Goal: Task Accomplishment & Management: Complete application form

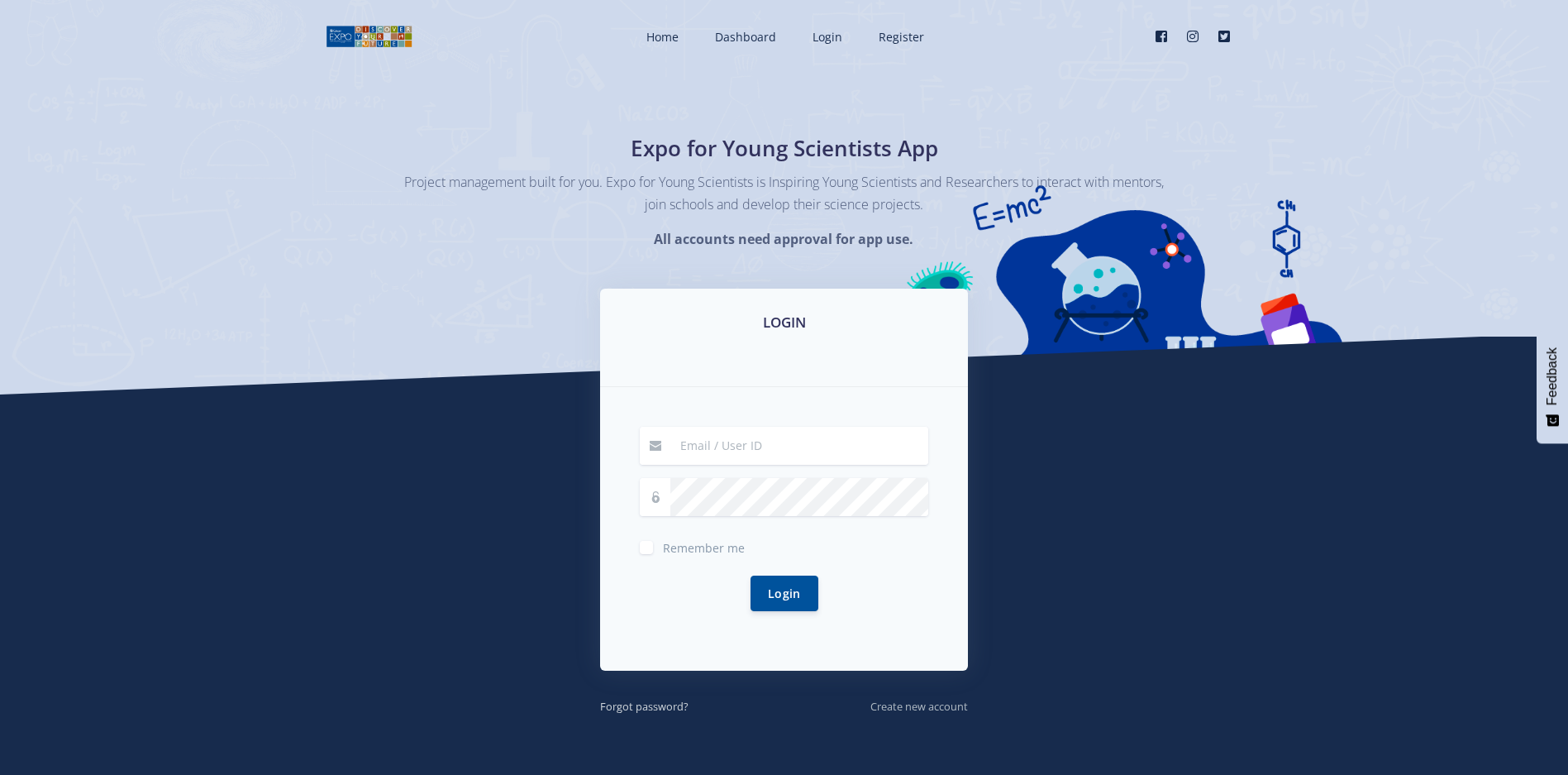
click at [917, 711] on small "Create new account" at bounding box center [919, 706] width 97 height 15
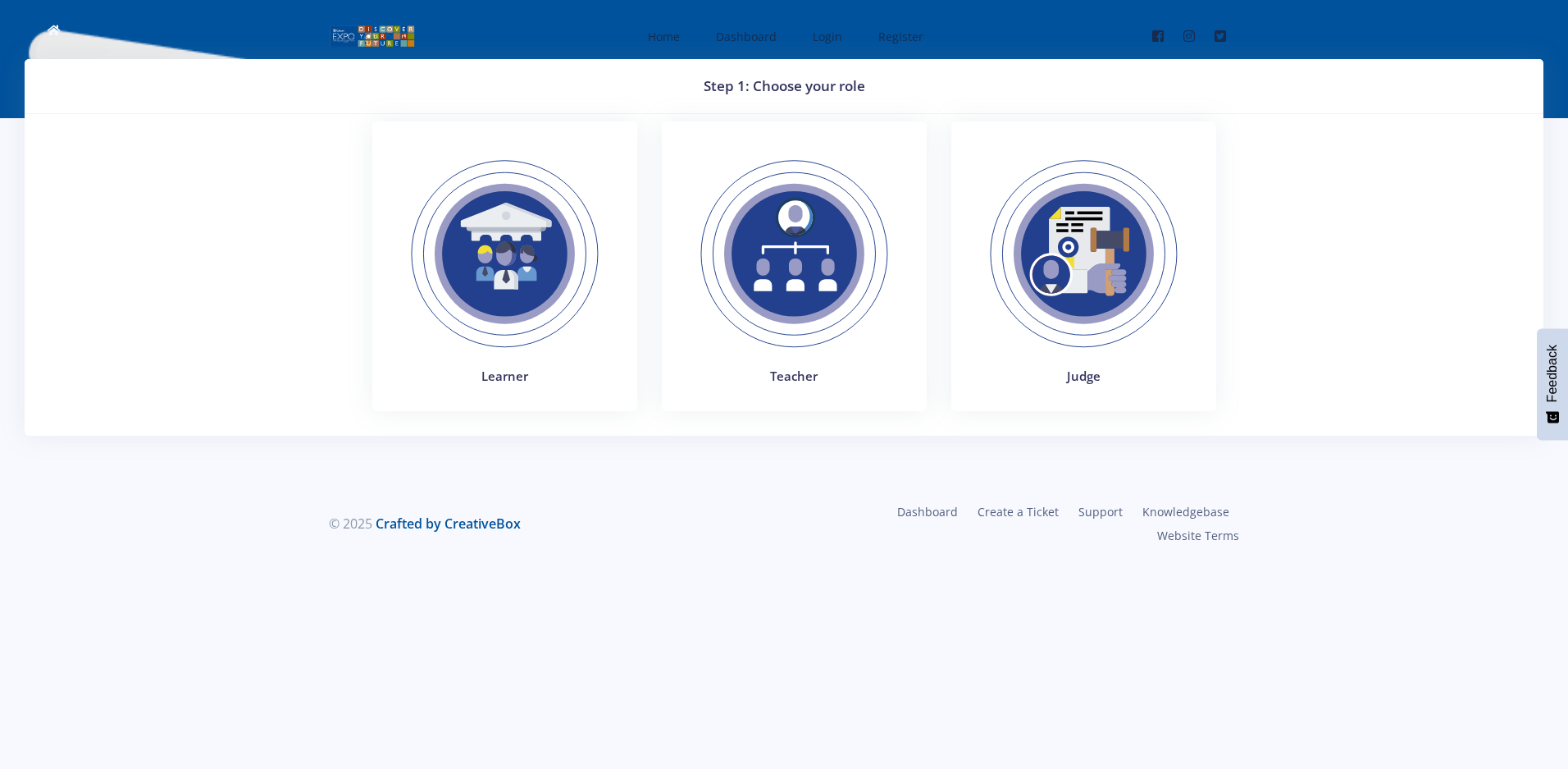
click at [810, 347] on img at bounding box center [794, 254] width 226 height 226
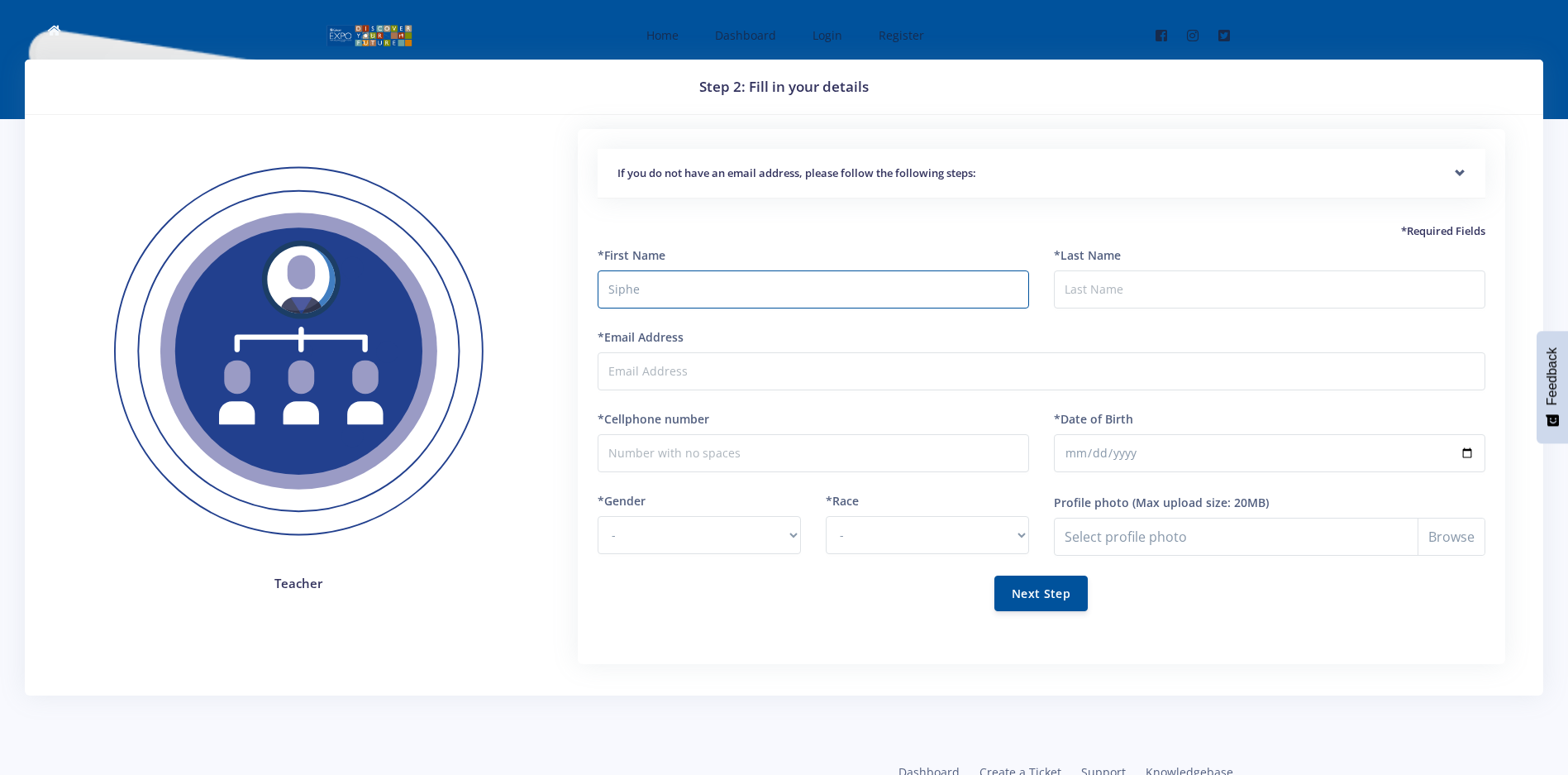
type input "Siphe"
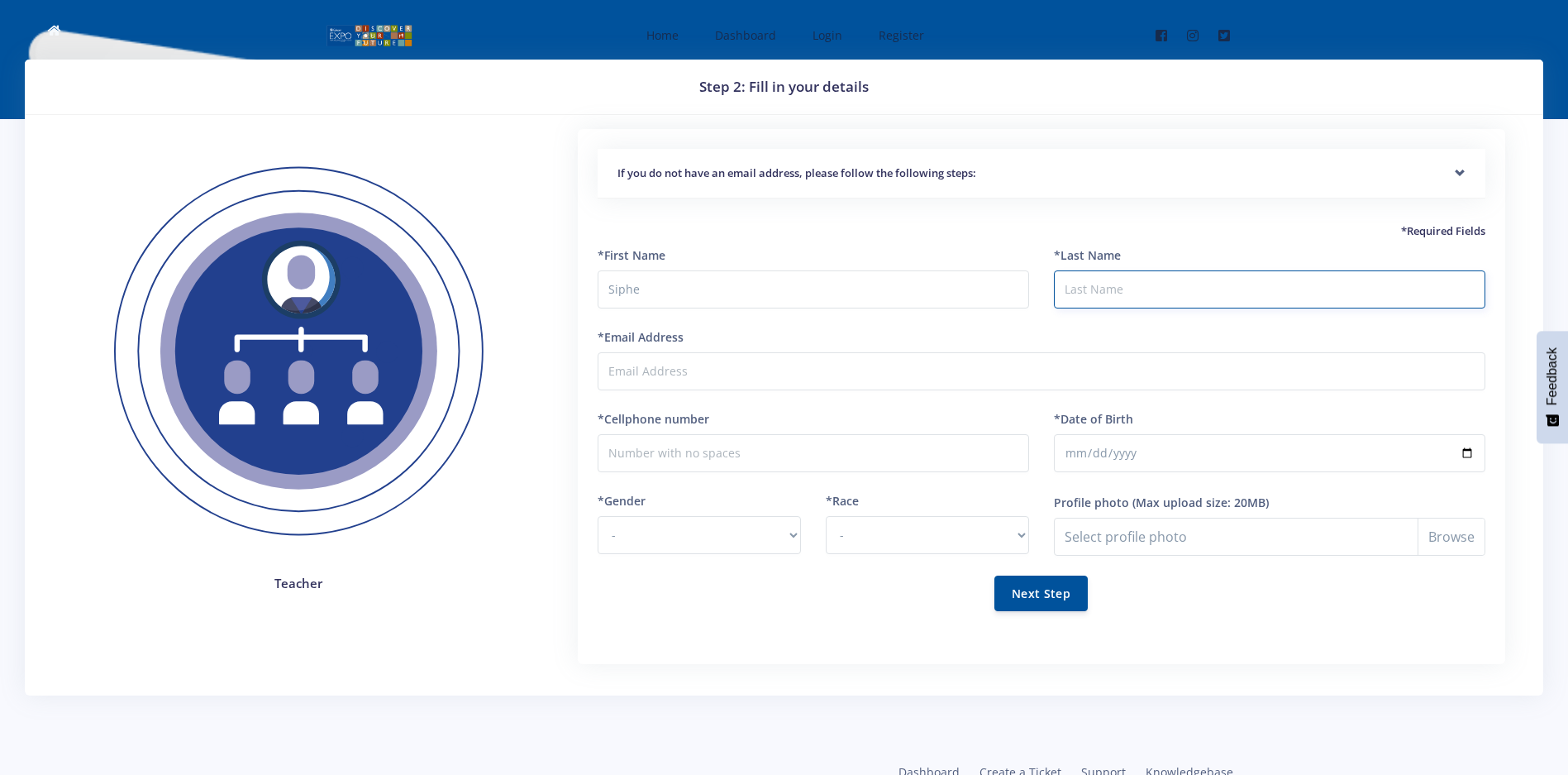
click at [1162, 298] on input "*Last Name" at bounding box center [1270, 289] width 431 height 38
type input "Kave"
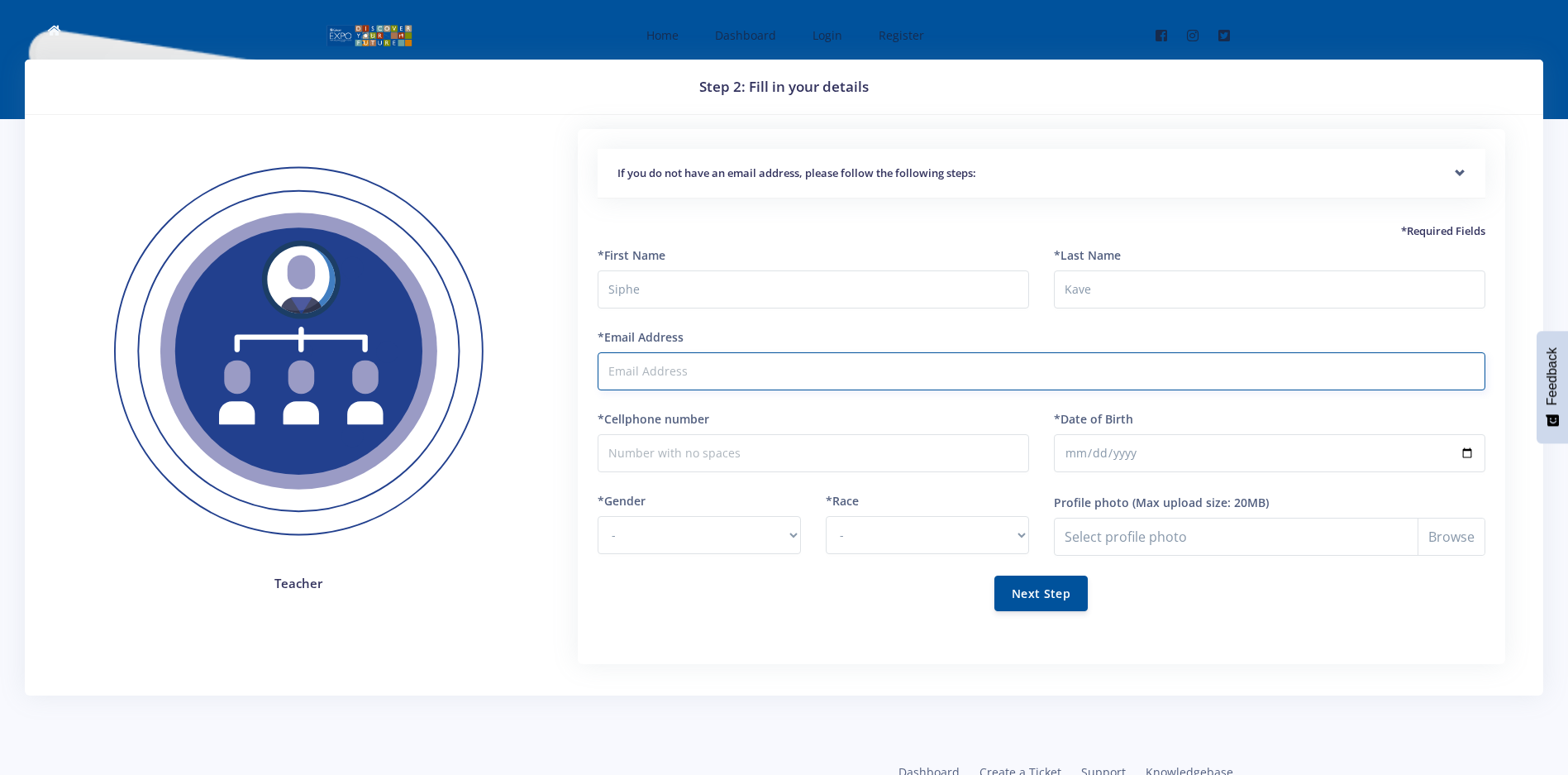
click at [983, 381] on input "*Email Address" at bounding box center [1041, 371] width 888 height 38
type input "[EMAIL_ADDRESS][DOMAIN_NAME]"
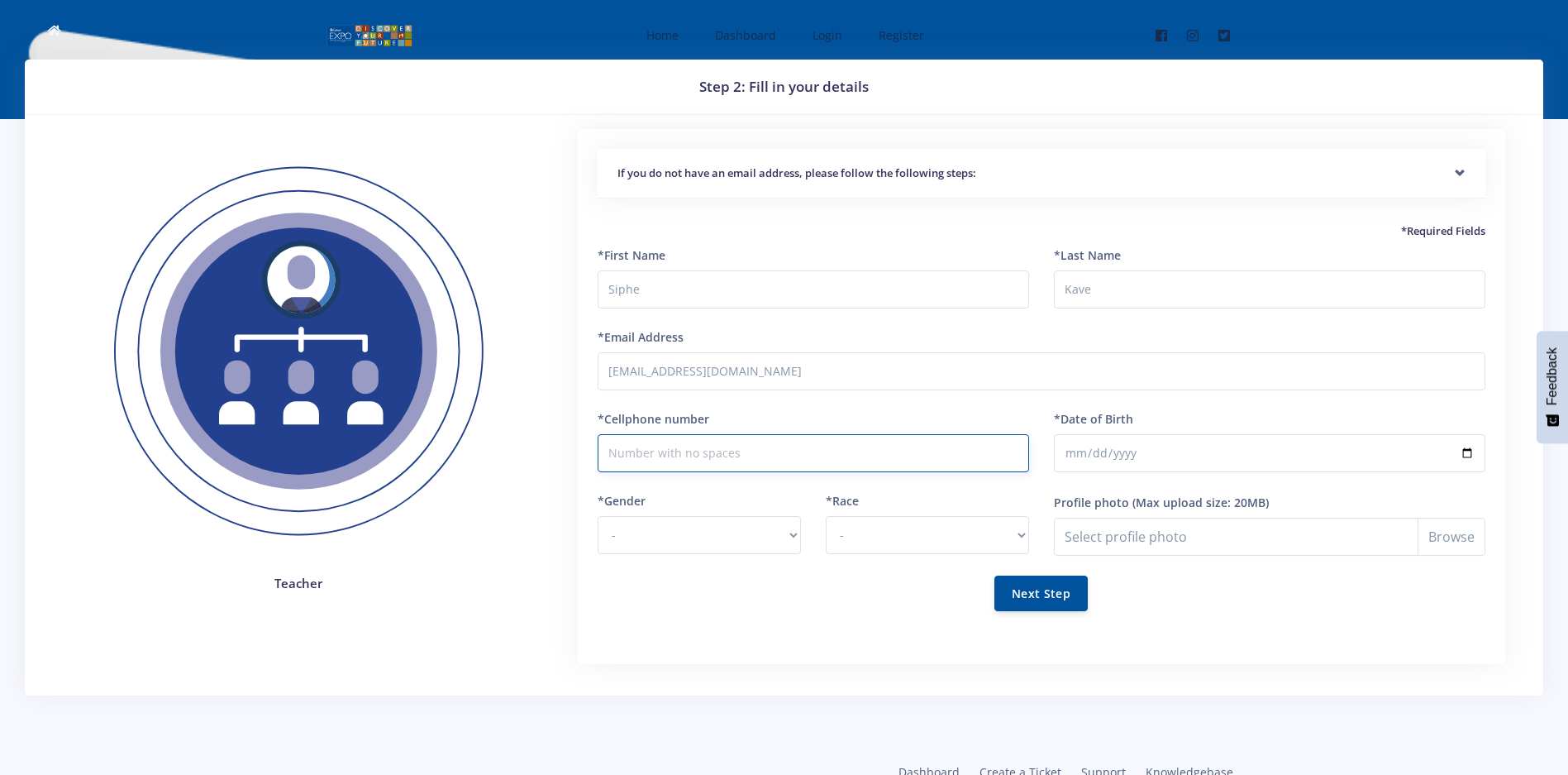
click at [867, 453] on input "*Cellphone number" at bounding box center [813, 453] width 431 height 38
type input "0733628790"
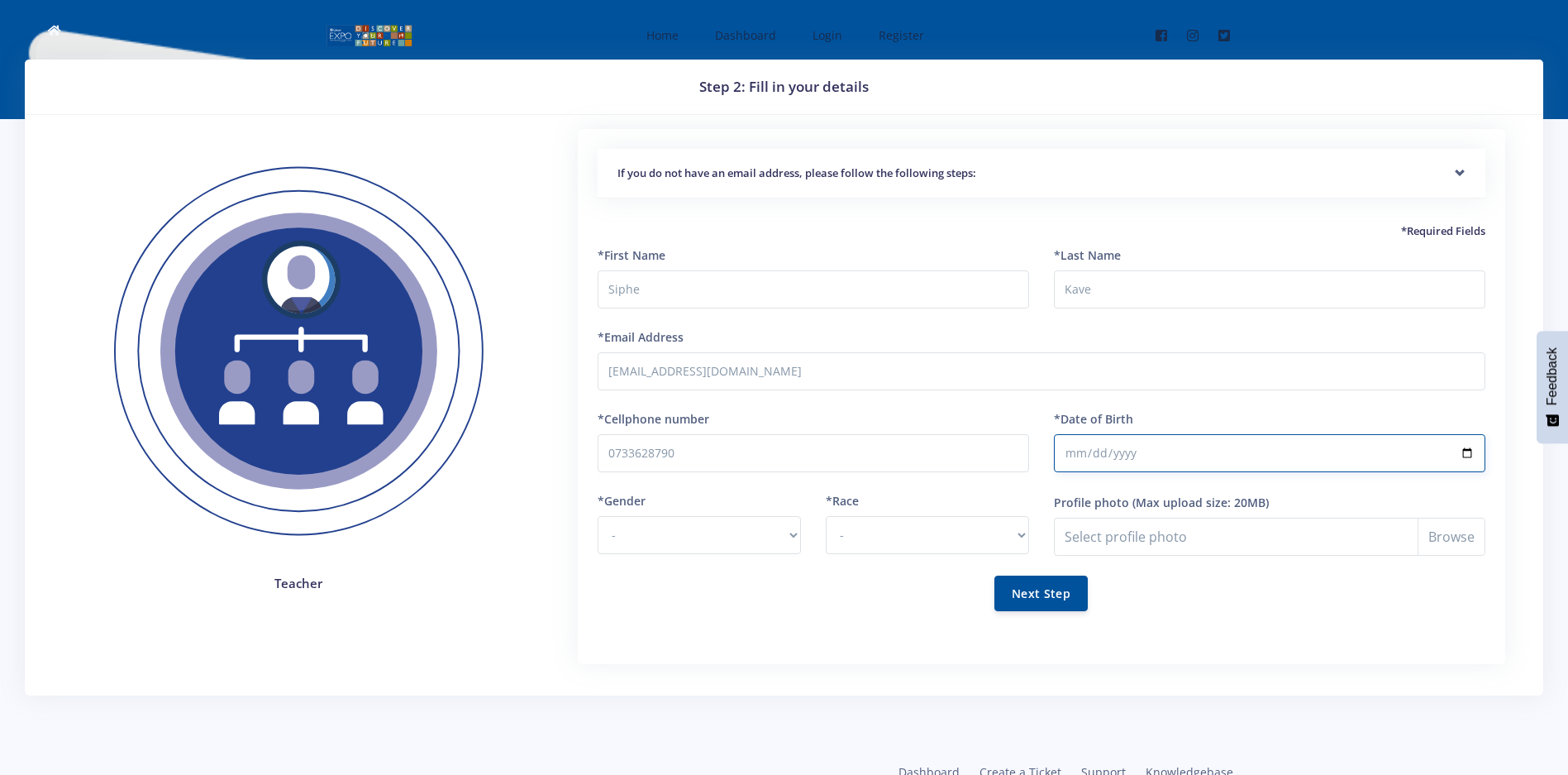
click at [1165, 452] on input "*Date of Birth" at bounding box center [1270, 453] width 431 height 38
click at [1463, 459] on input "*Date of Birth" at bounding box center [1270, 453] width 431 height 38
type input "2002-08-03"
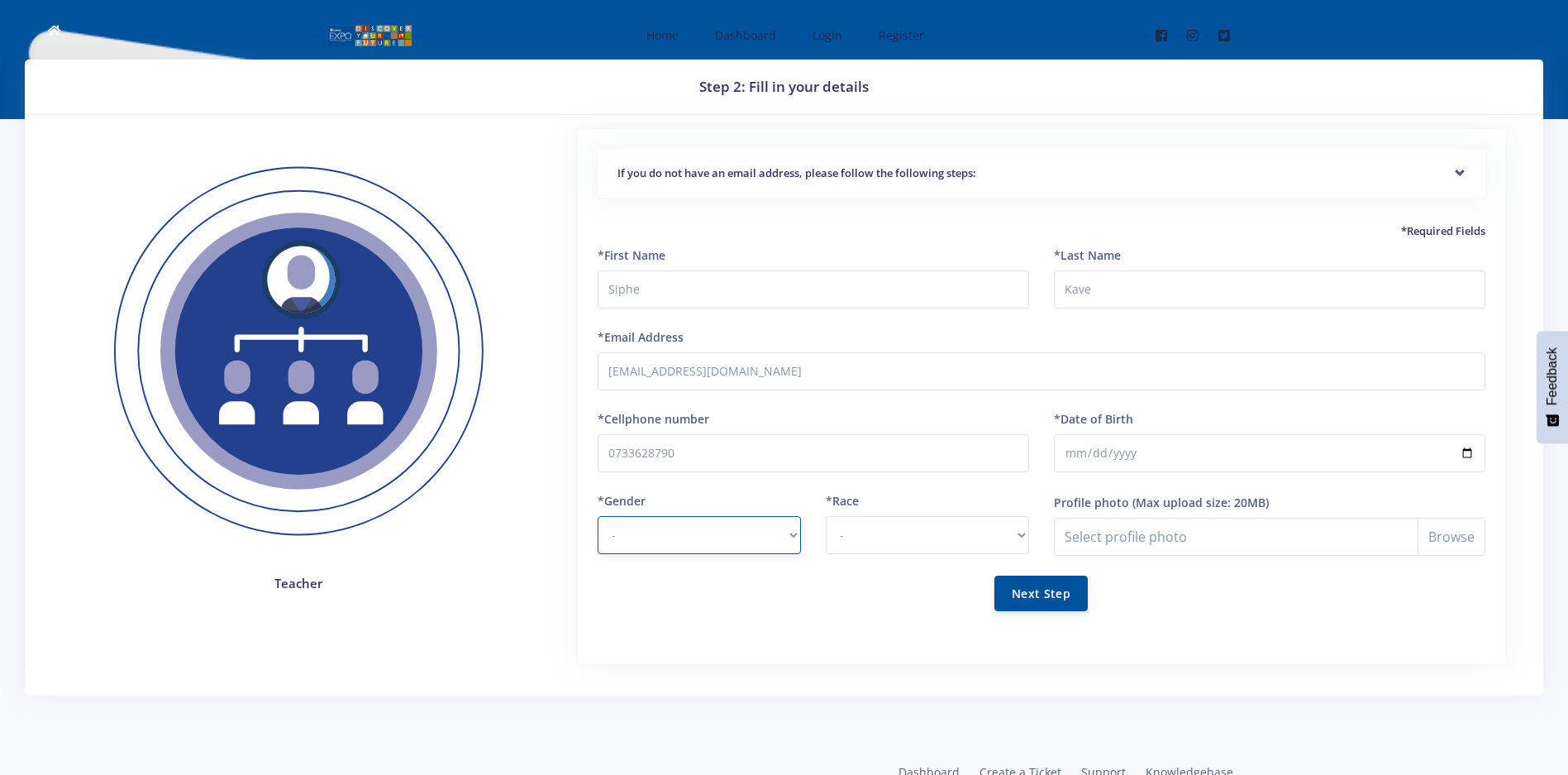
click at [720, 531] on select "- Male Female" at bounding box center [699, 535] width 204 height 38
select select "M"
click at [598, 516] on select "- Male Female" at bounding box center [699, 535] width 204 height 38
click at [872, 544] on select "- African Asian Coloured Indian White Other" at bounding box center [928, 535] width 204 height 38
select select "African"
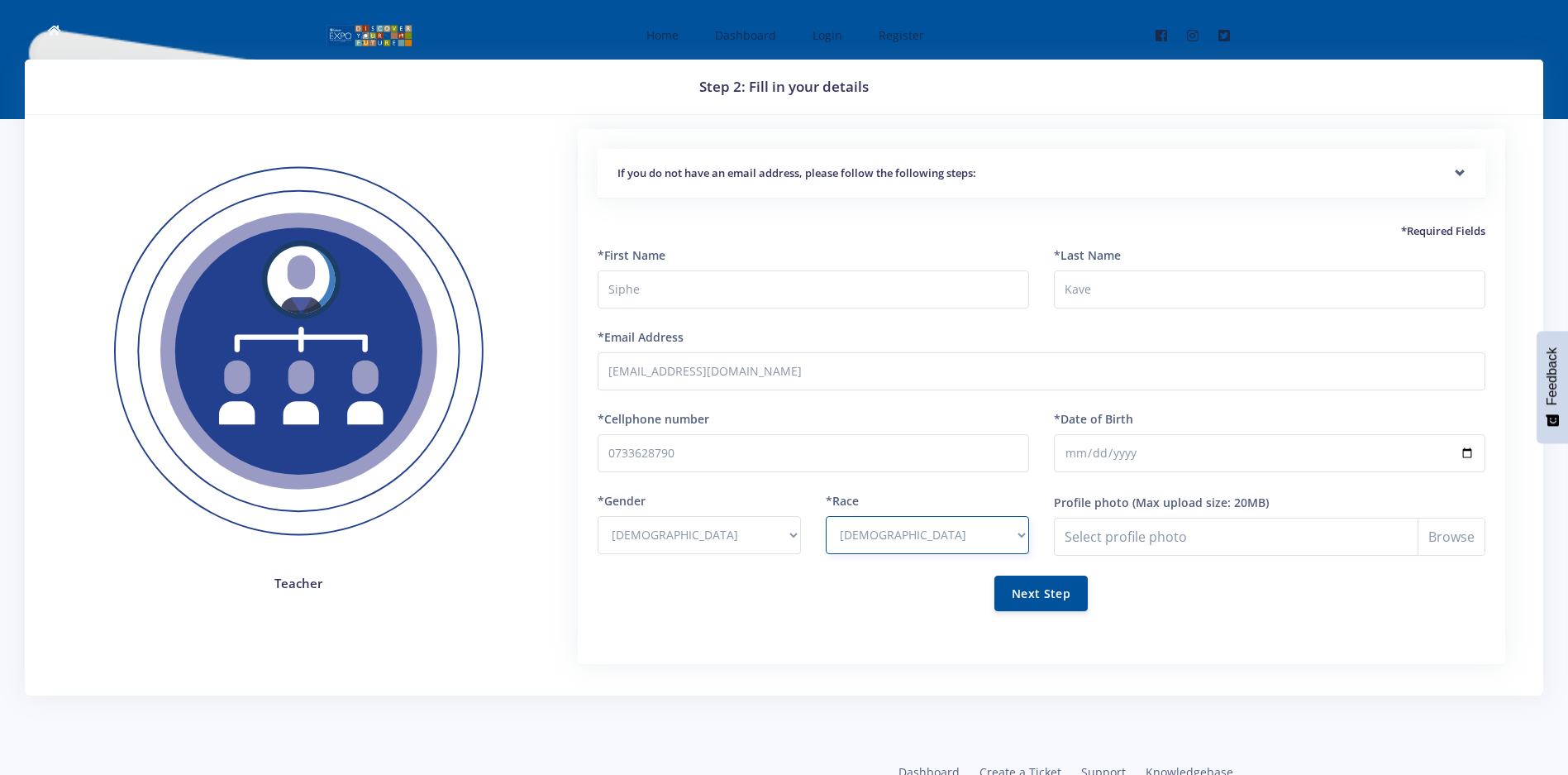
click at [826, 516] on select "- African Asian Coloured Indian White Other" at bounding box center [928, 535] width 204 height 38
click at [1049, 598] on button "Next Step" at bounding box center [1041, 593] width 94 height 35
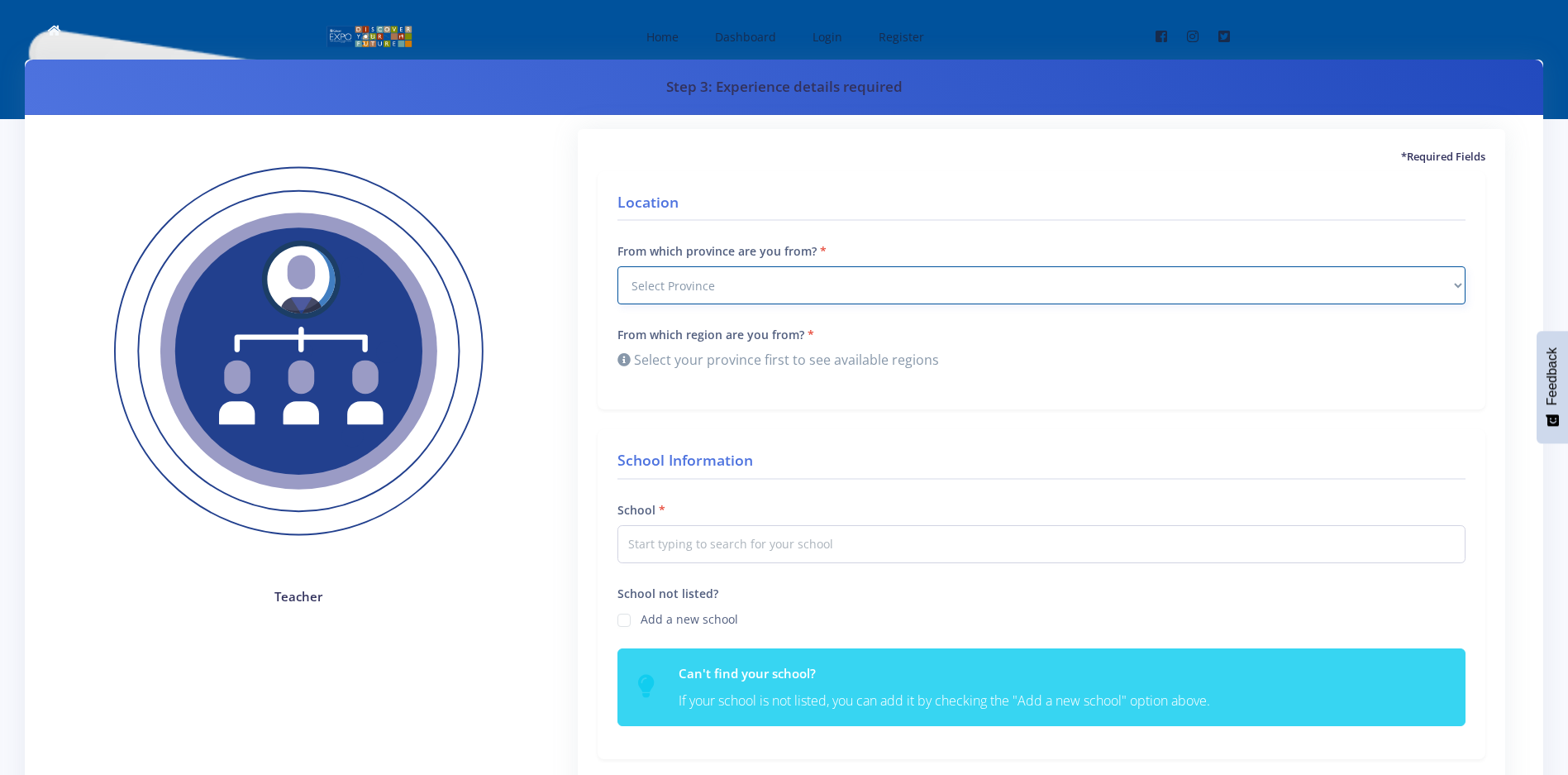
click at [731, 283] on select "Select Province [GEOGRAPHIC_DATA] [GEOGRAPHIC_DATA] [GEOGRAPHIC_DATA] [GEOGRAPH…" at bounding box center [1042, 285] width 848 height 38
select select "7"
click at [618, 267] on select "Select Province Western Cape Eastern Cape Northern Cape North West Free State" at bounding box center [1042, 285] width 848 height 38
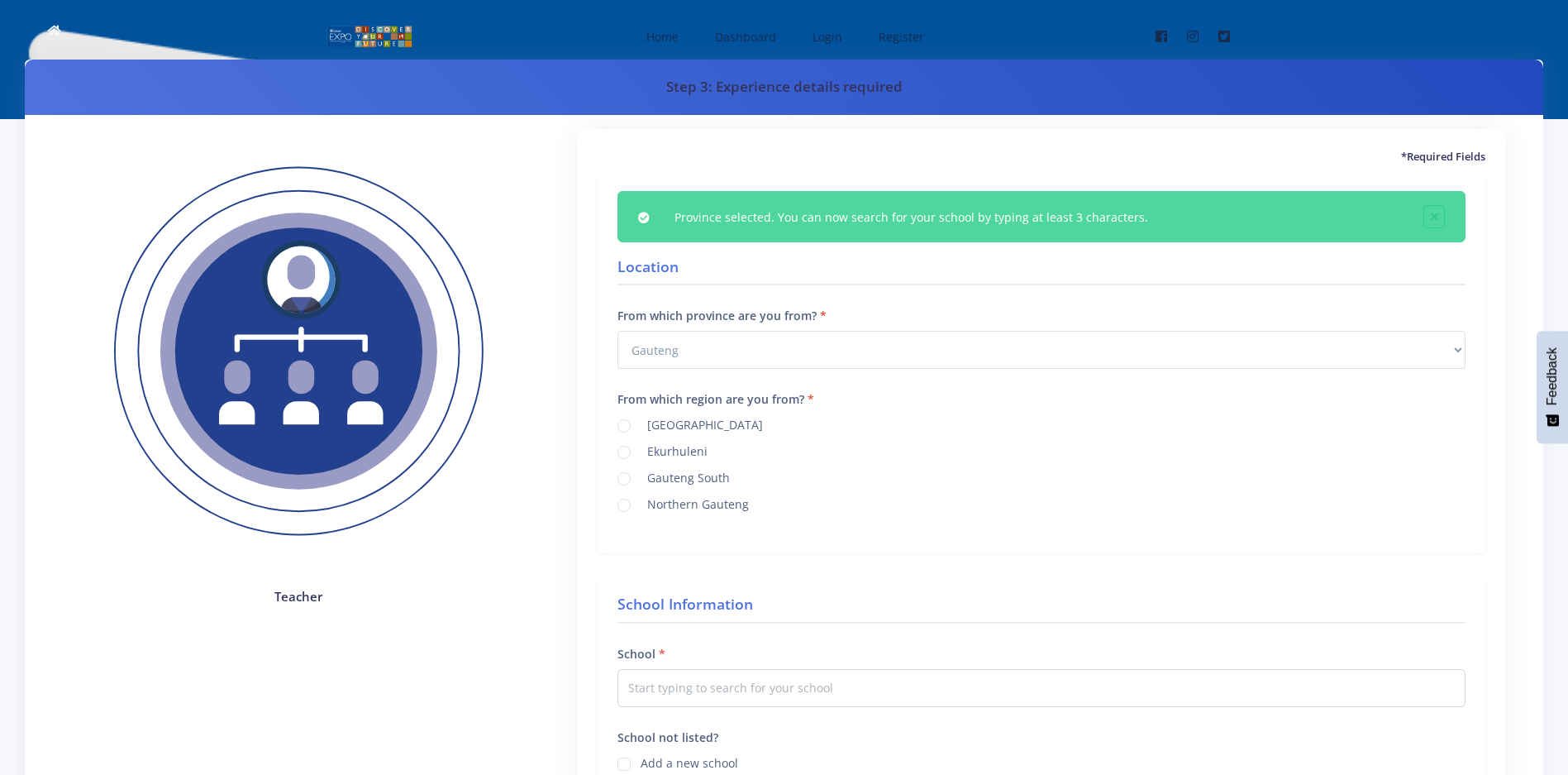
click at [641, 423] on label "Johannesburg" at bounding box center [702, 422] width 122 height 13
click at [641, 423] on input "Johannesburg" at bounding box center [646, 420] width 11 height 11
radio input "true"
click at [684, 701] on input "text" at bounding box center [1042, 687] width 848 height 38
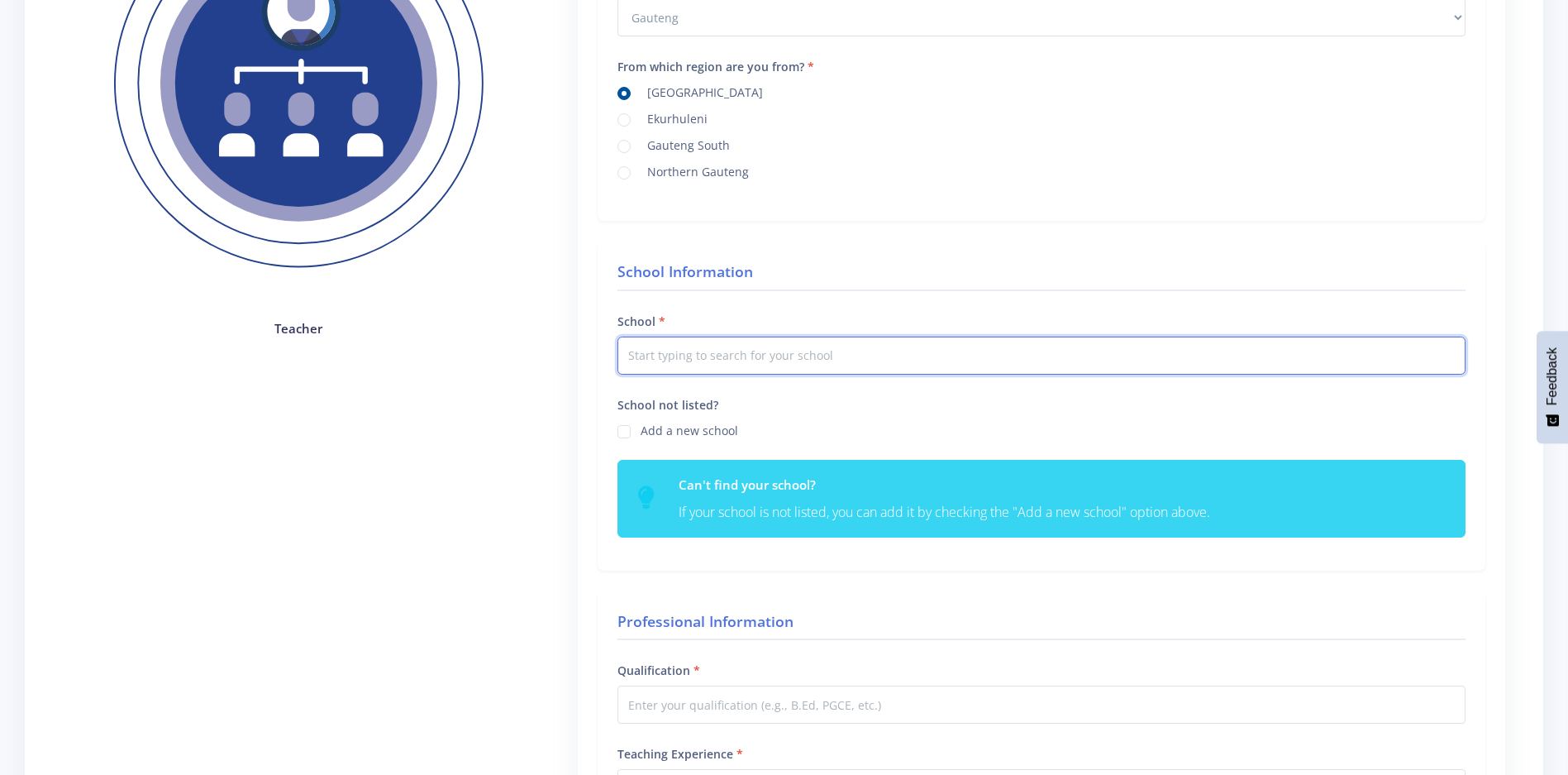
scroll to position [272, 0]
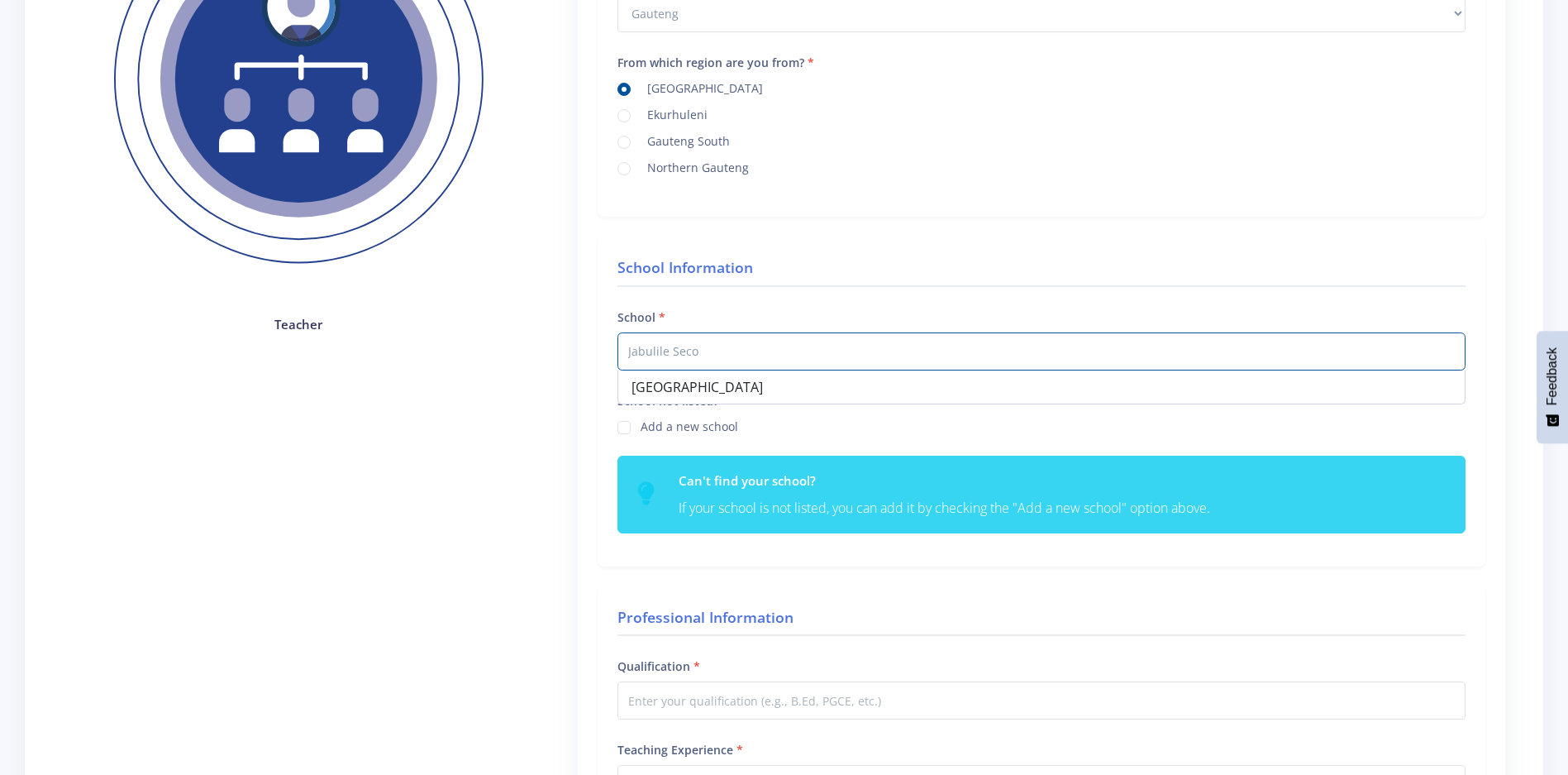
click at [1175, 410] on div "School not listed? Add a new school" at bounding box center [1042, 413] width 848 height 45
click at [1000, 355] on input "Jabulile Seco" at bounding box center [1042, 351] width 848 height 38
click at [988, 391] on div "Jabulile Secondary School" at bounding box center [1042, 386] width 846 height 33
type input "Jabulile Secondary School"
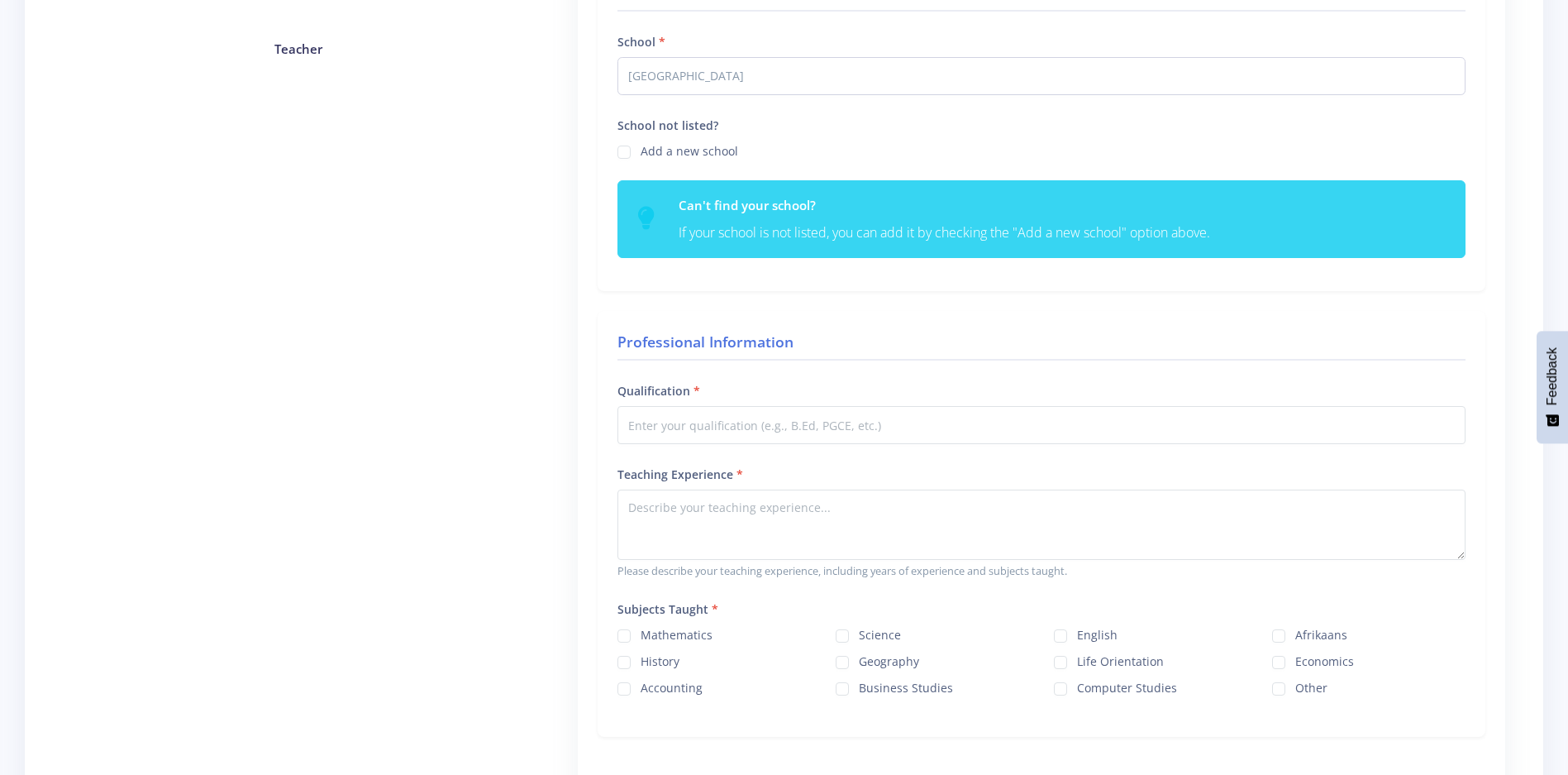
scroll to position [539, 0]
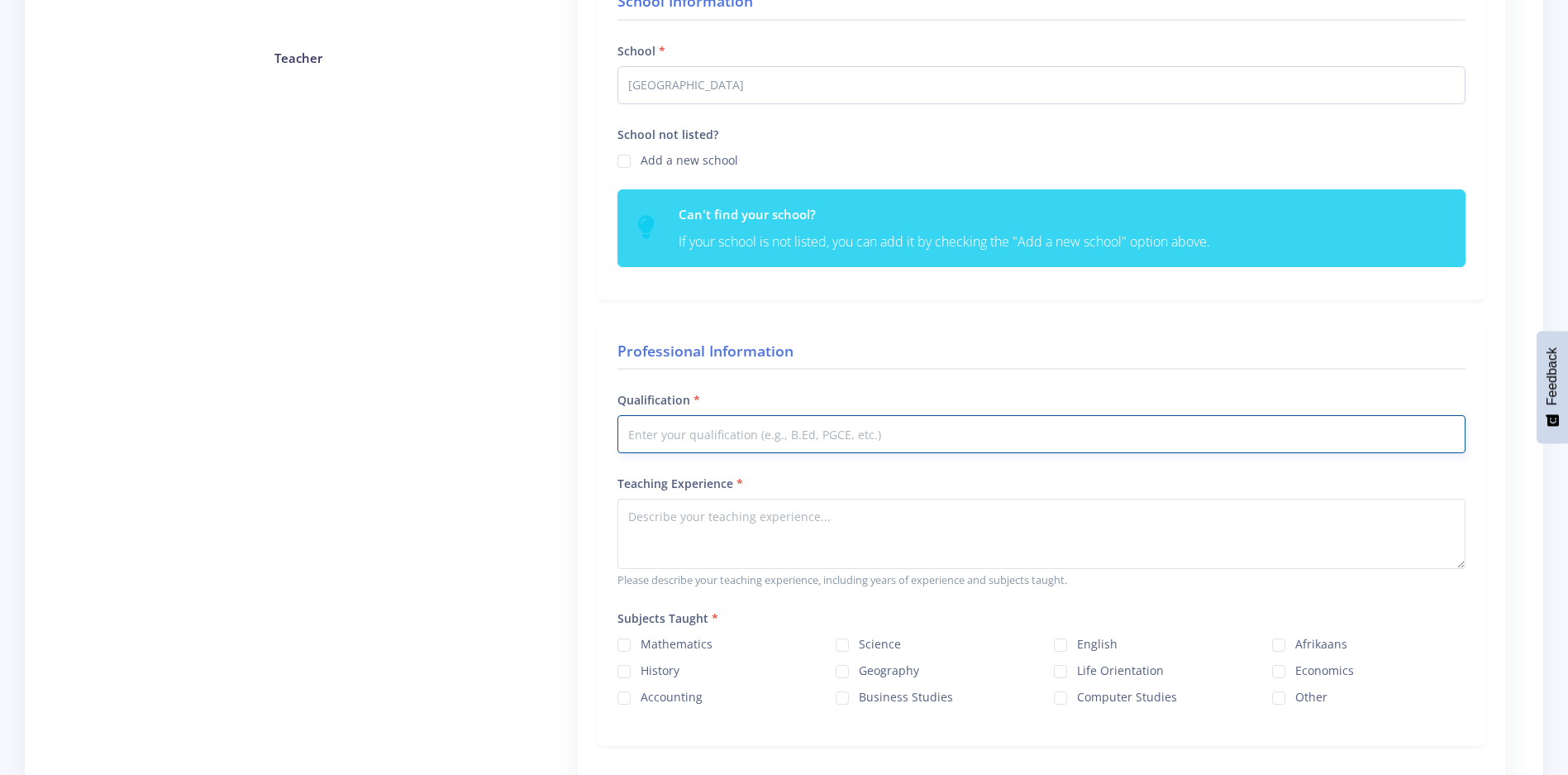
click at [997, 434] on input "Qualification" at bounding box center [1042, 434] width 848 height 38
type input "Bachelor of Education in Senior and FET Phase"
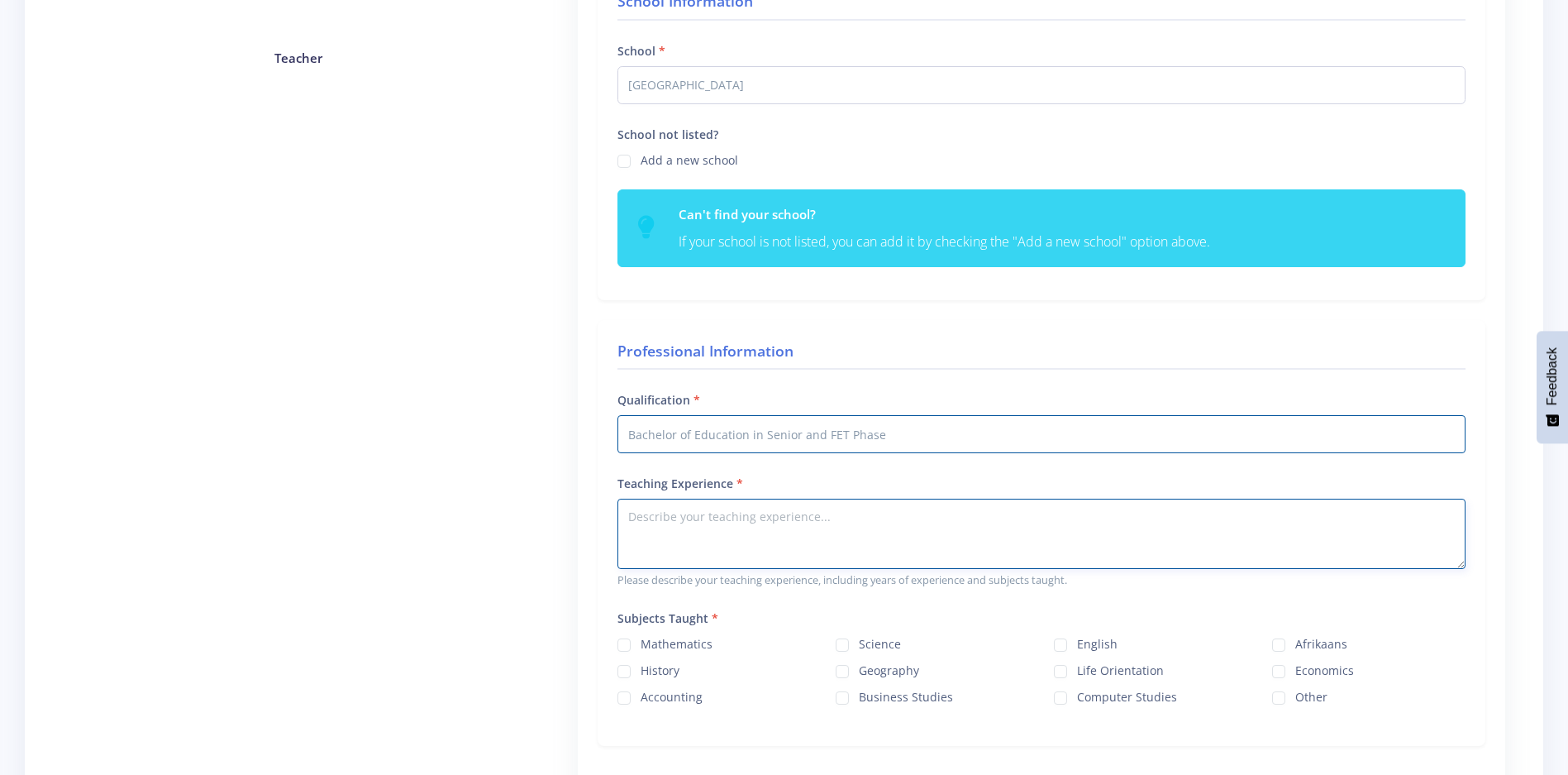
click at [859, 521] on textarea "Teaching Experience" at bounding box center [1042, 533] width 848 height 70
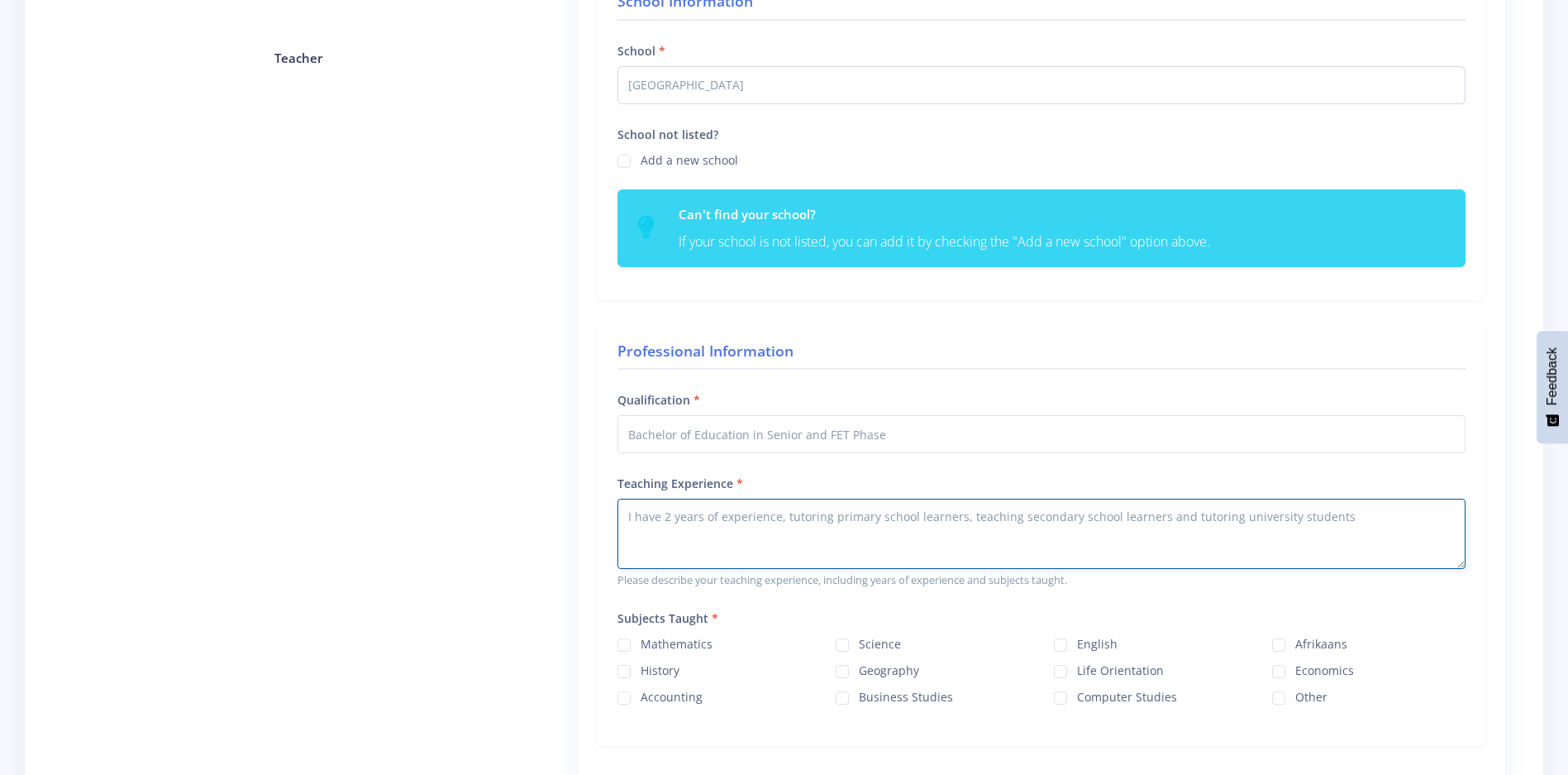
type textarea "I have 2 years of experience, tutoring primary school learners, teaching second…"
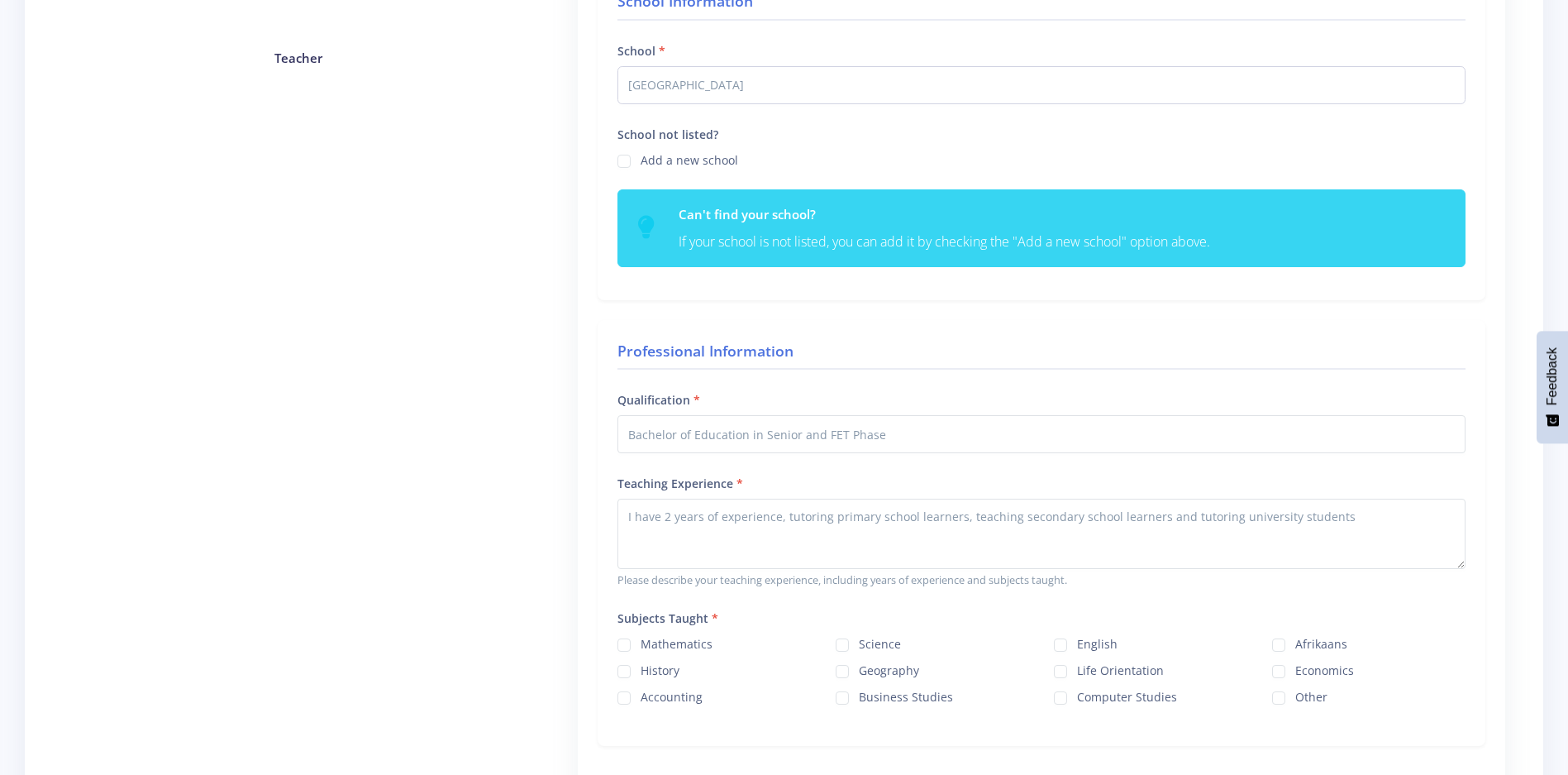
click at [859, 643] on label "Science" at bounding box center [880, 641] width 42 height 13
click at [859, 643] on input "Science" at bounding box center [864, 639] width 11 height 11
checkbox input "true"
click at [641, 640] on label "Mathematics" at bounding box center [676, 641] width 72 height 13
click at [641, 640] on input "Mathematics" at bounding box center [646, 639] width 11 height 11
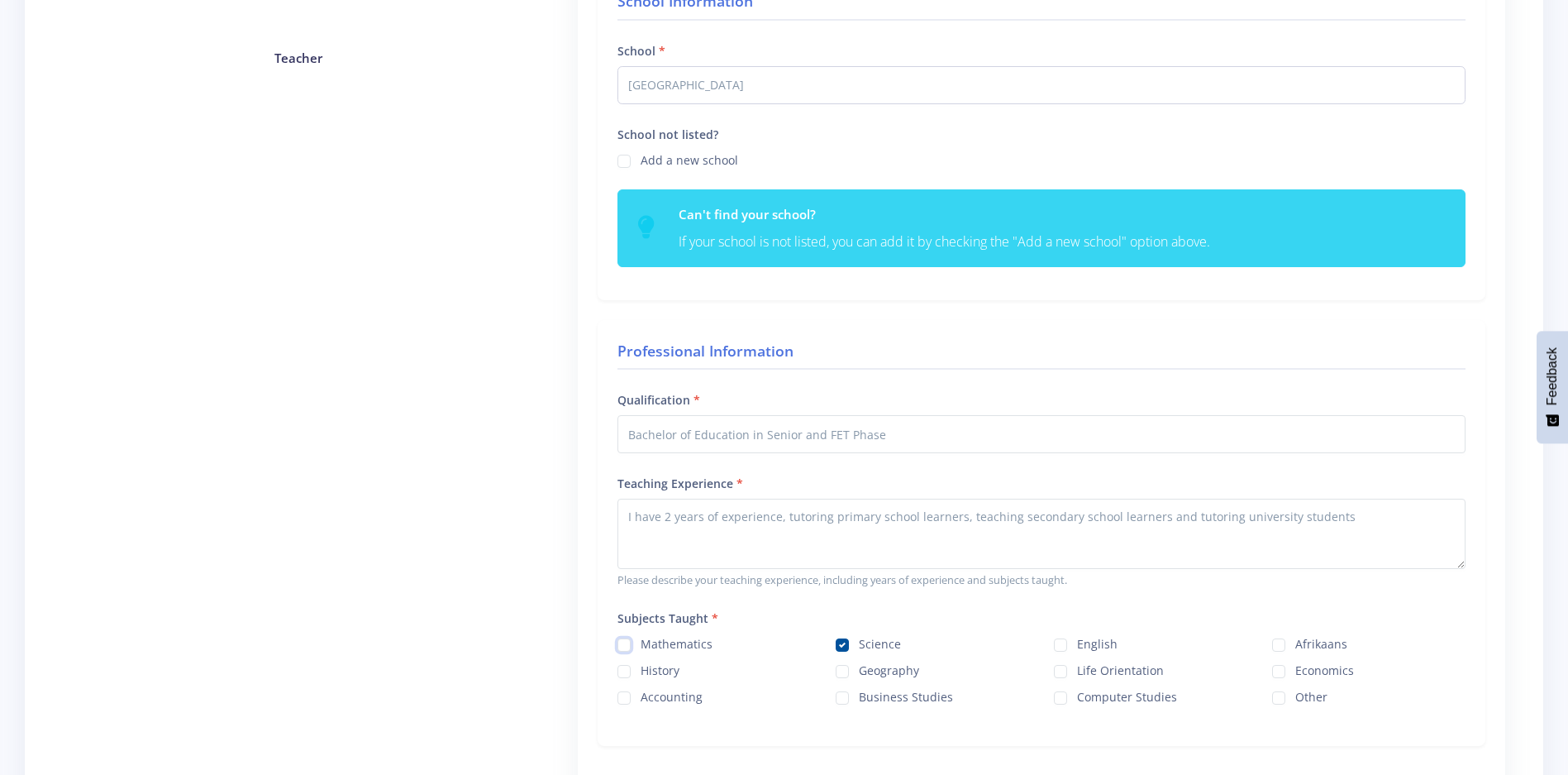
checkbox input "true"
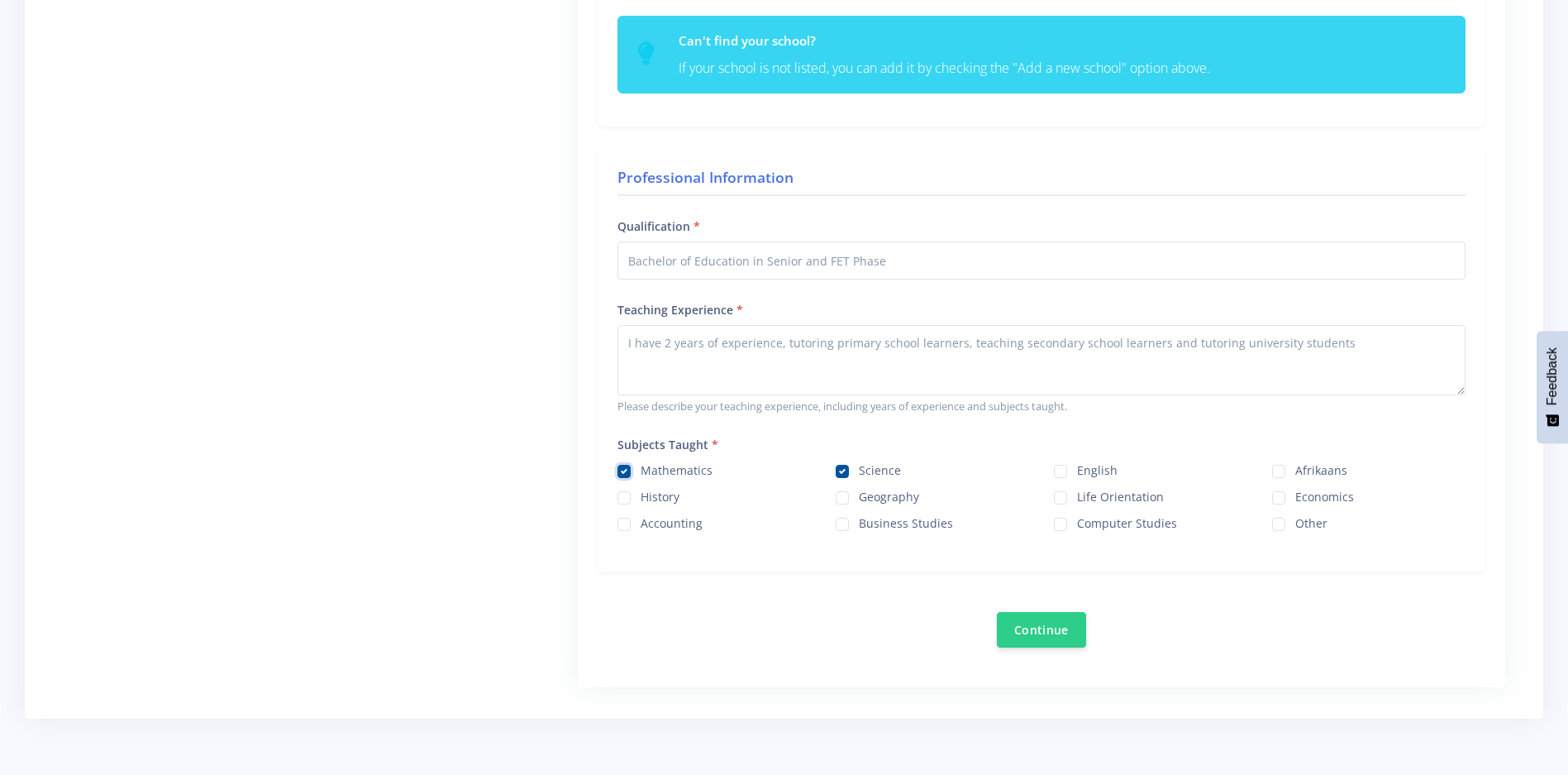
scroll to position [784, 0]
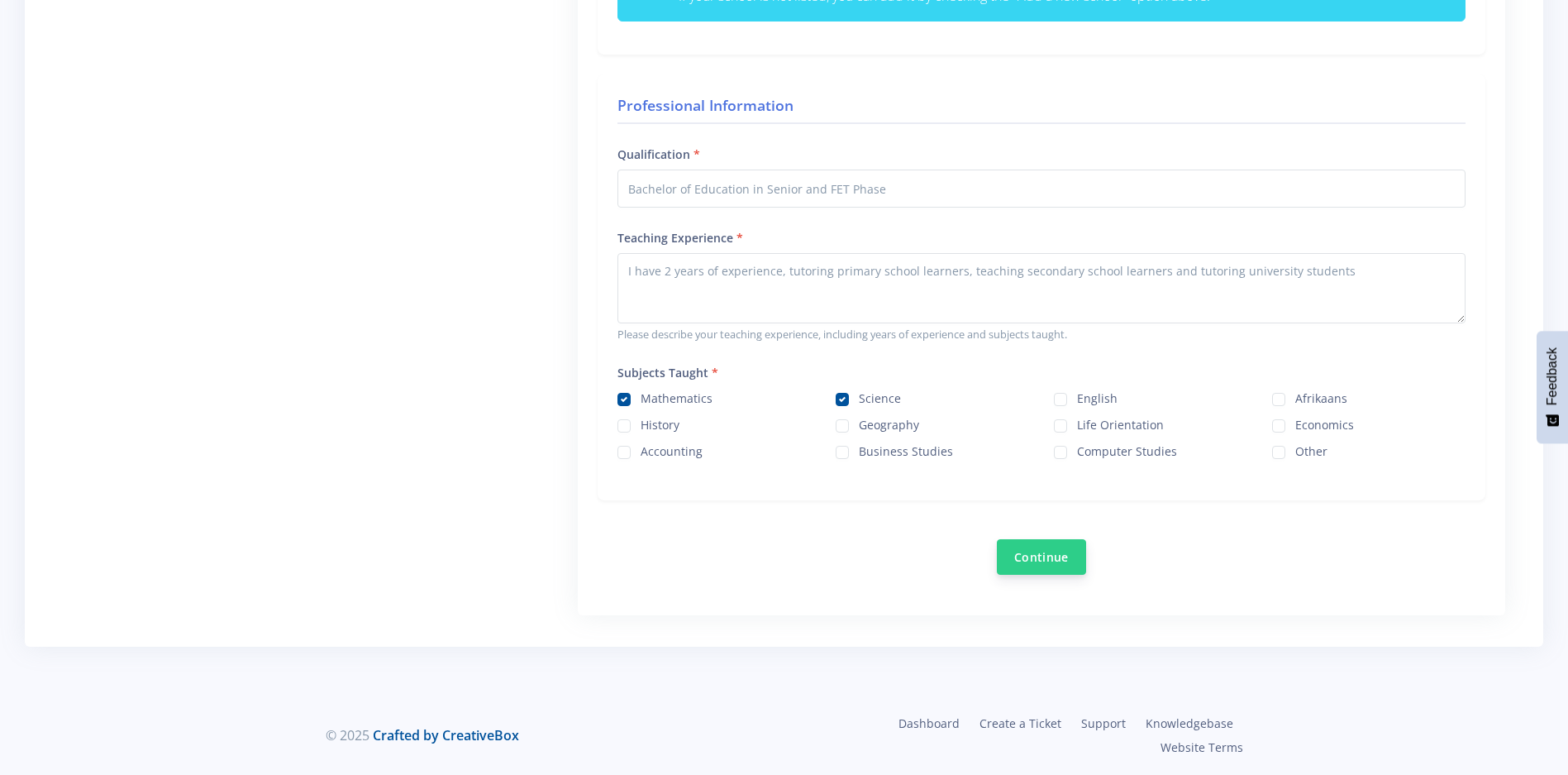
click at [1054, 556] on button "Continue" at bounding box center [1041, 557] width 89 height 35
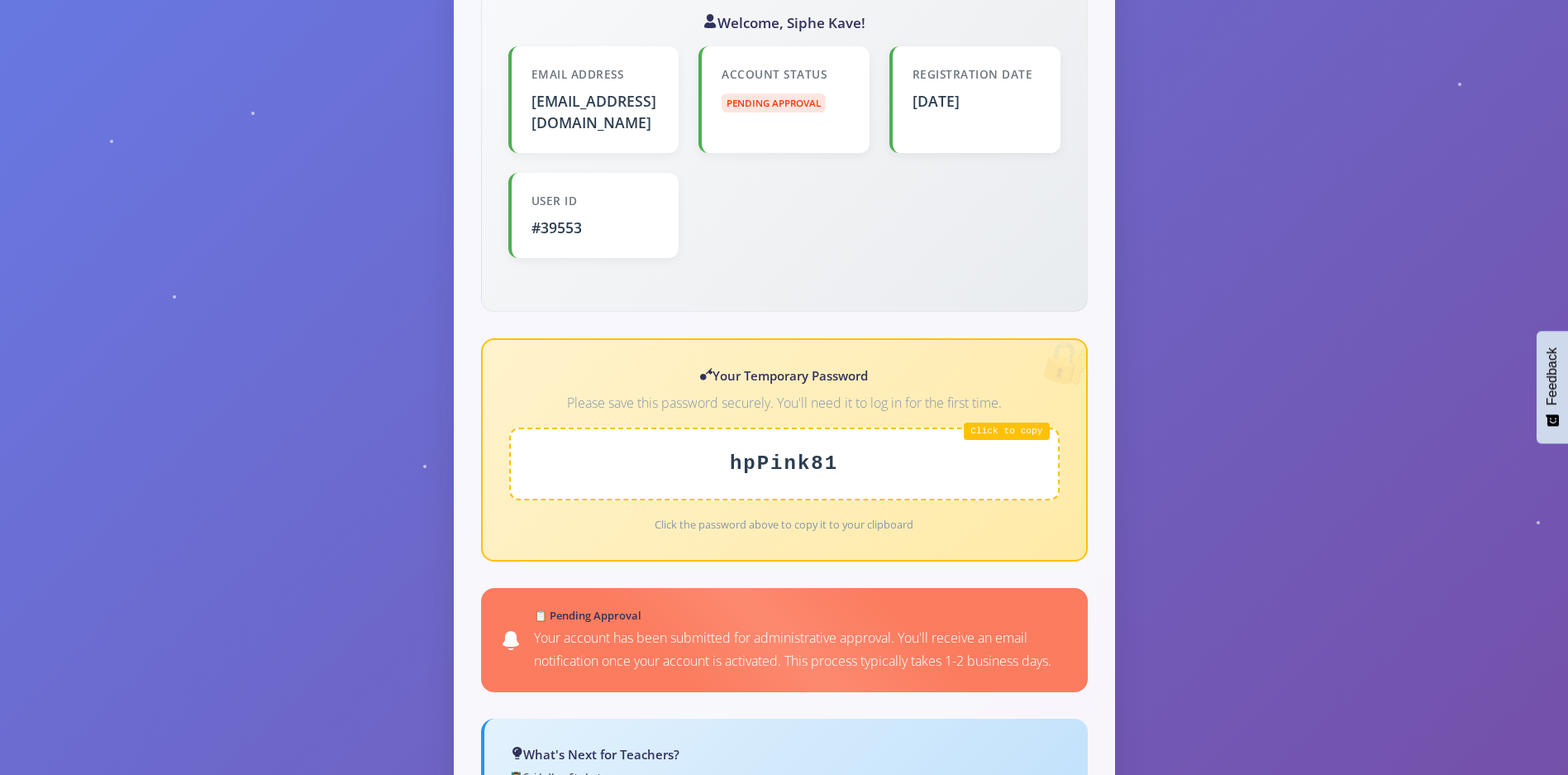
scroll to position [462, 0]
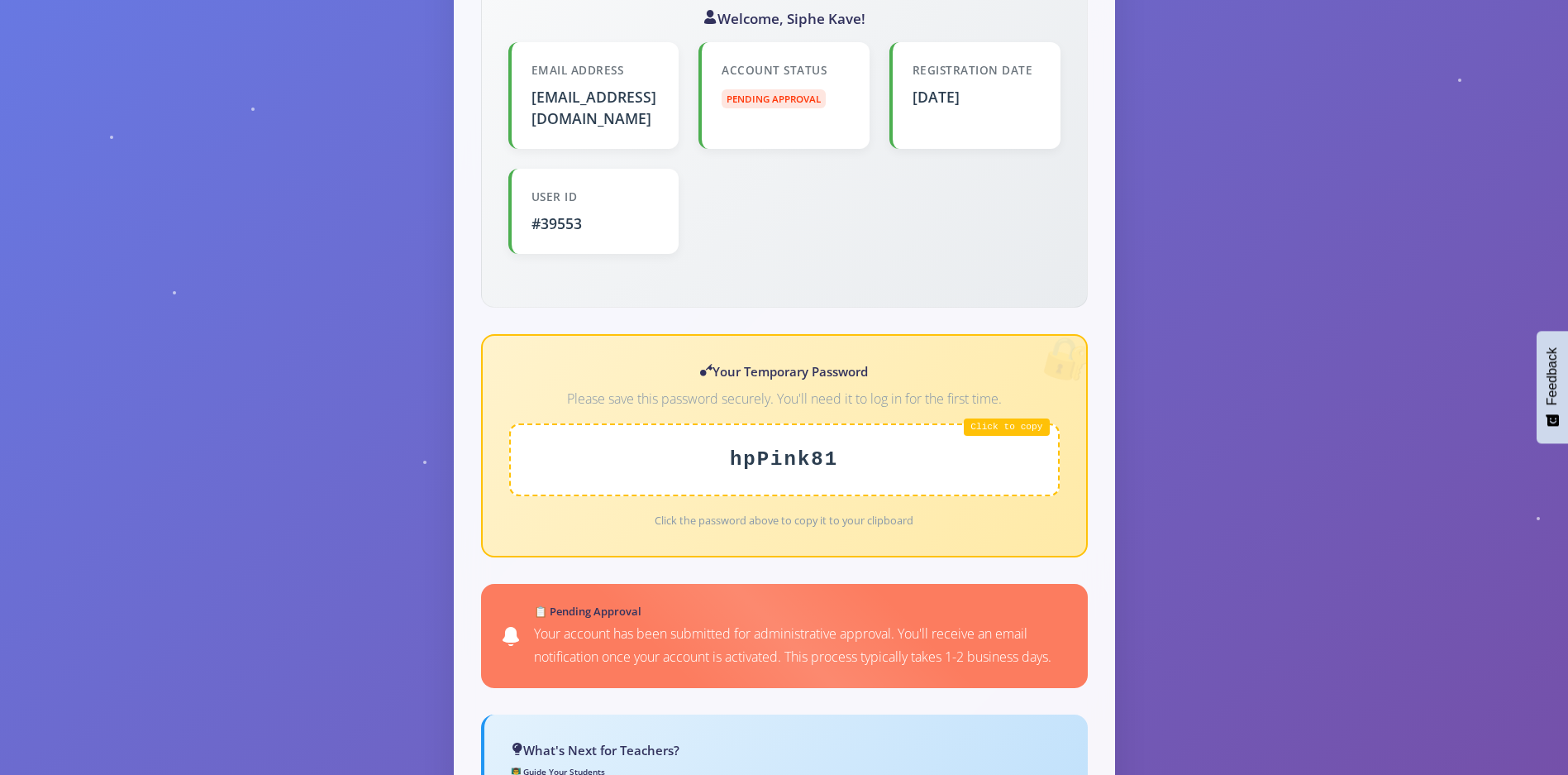
click at [1025, 423] on div "hpPink81" at bounding box center [784, 460] width 551 height 73
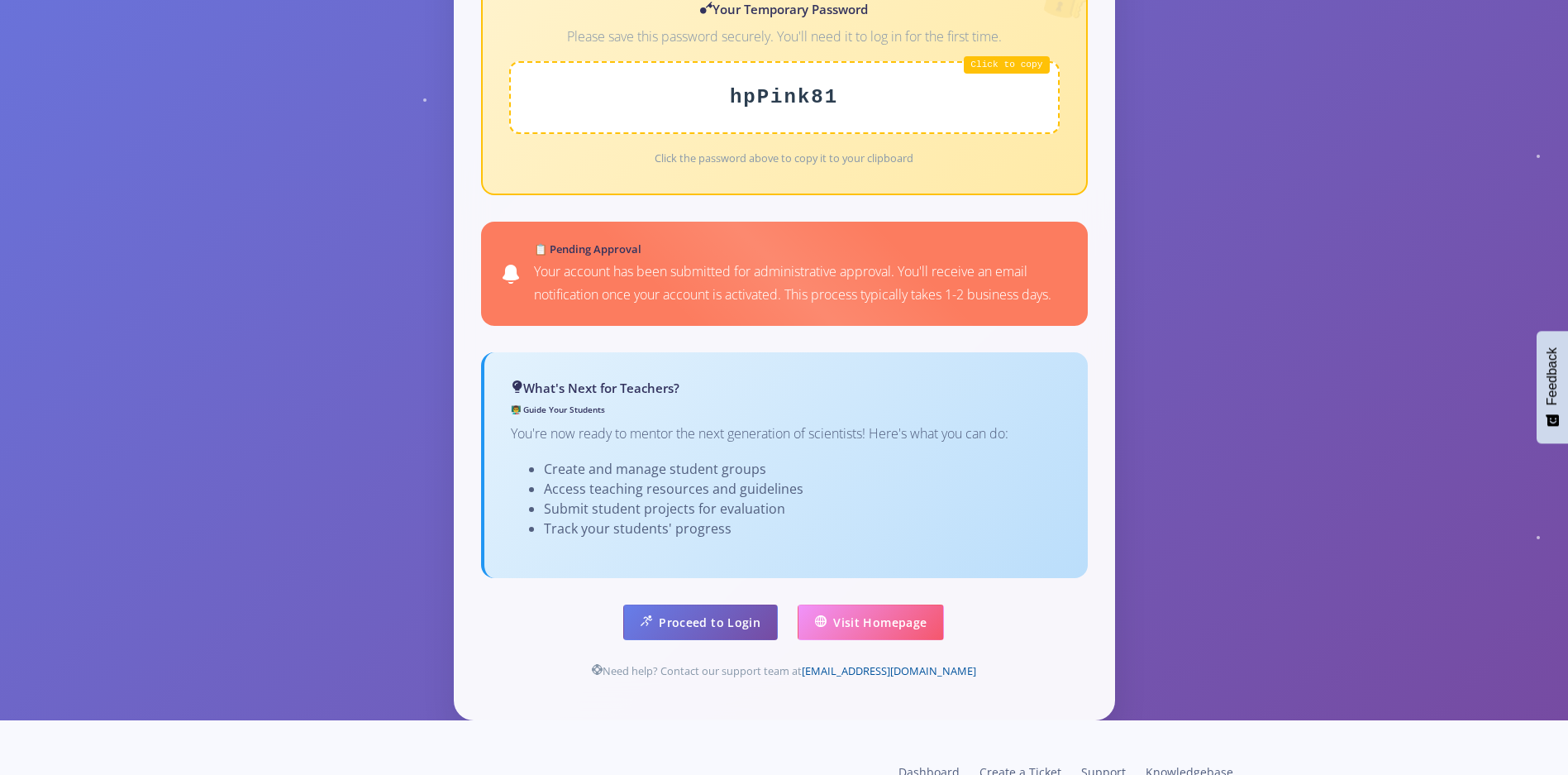
scroll to position [852, 0]
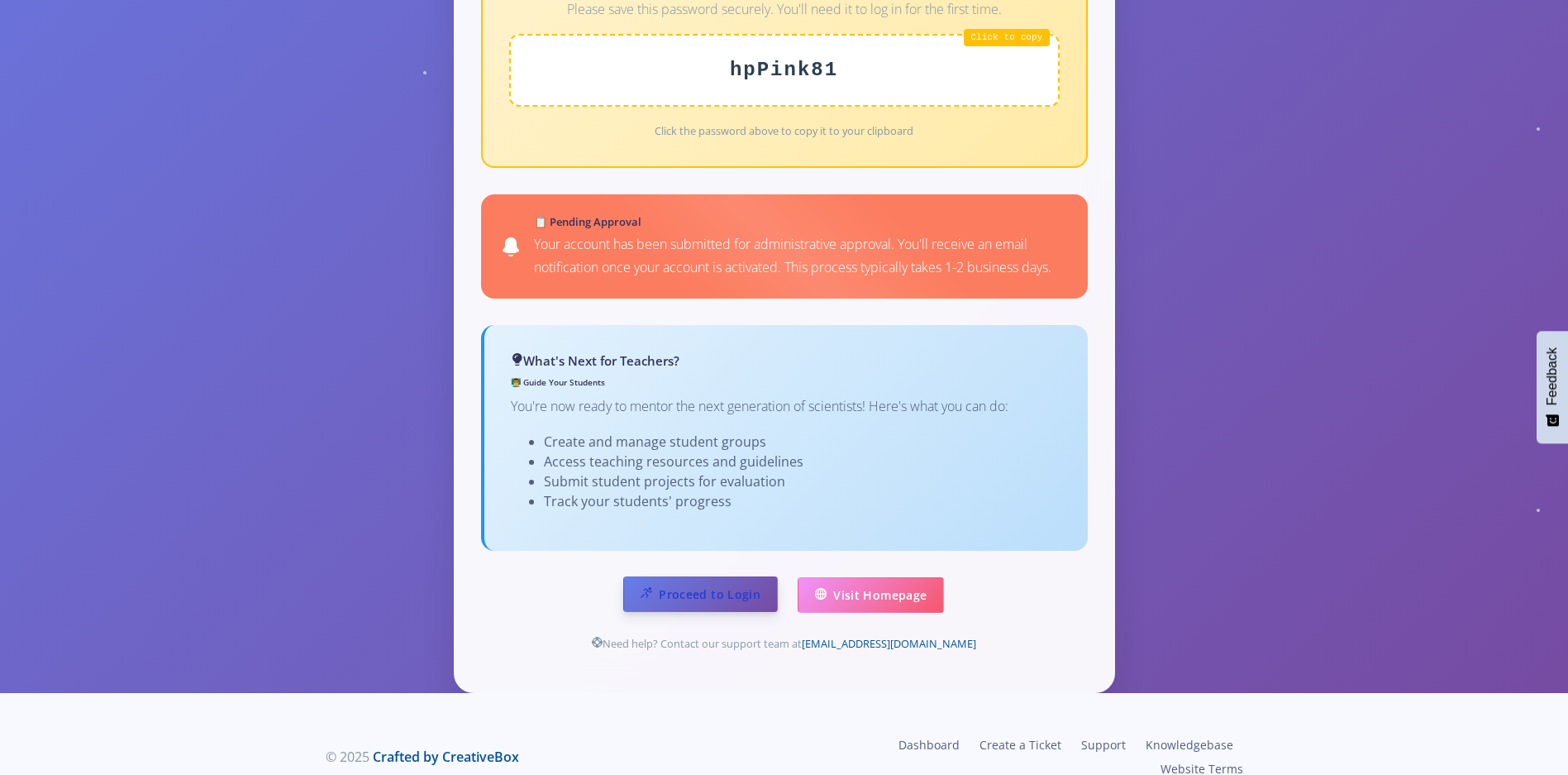
click at [718, 577] on link "Proceed to Login" at bounding box center [700, 594] width 155 height 35
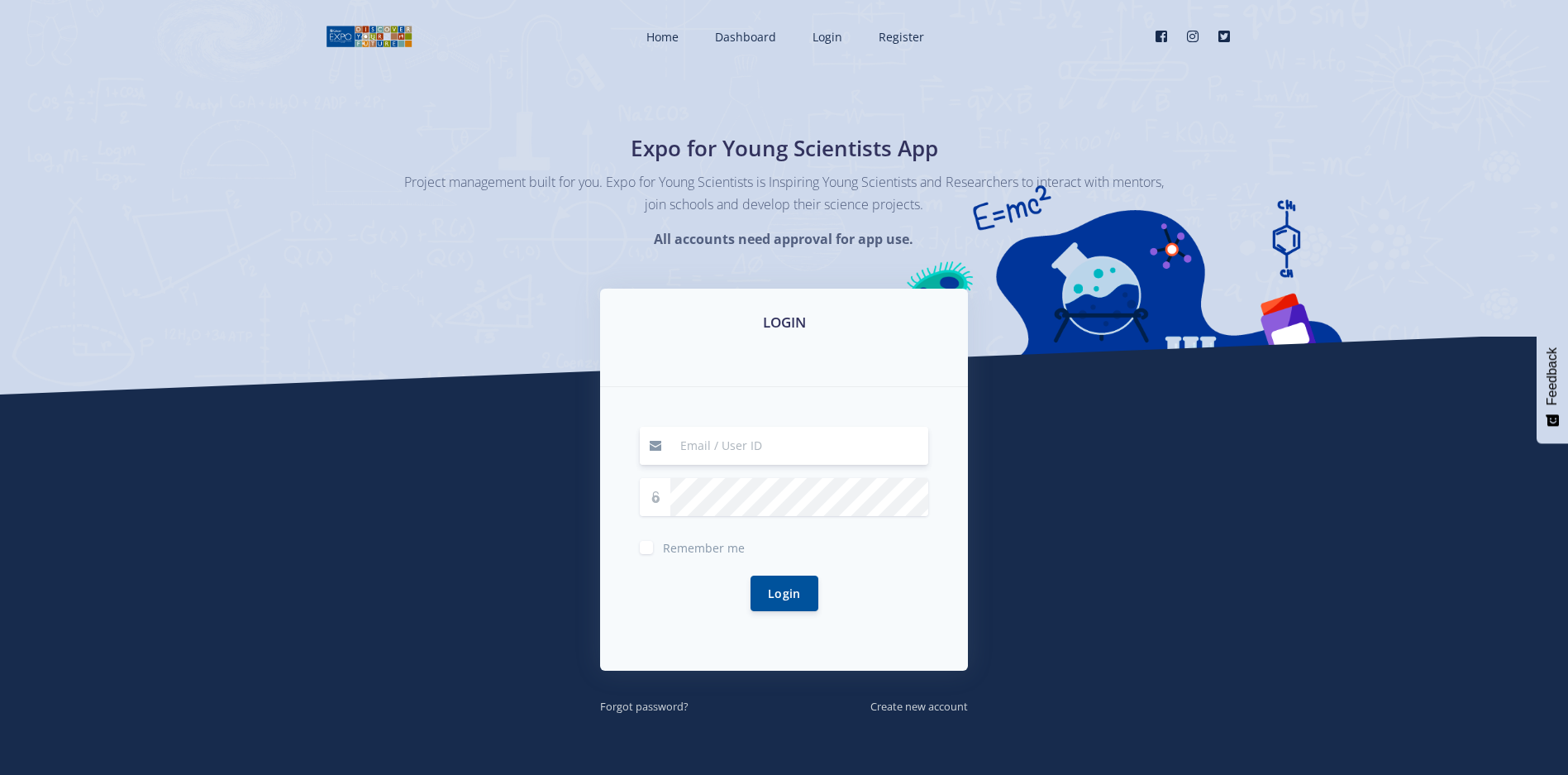
click at [735, 440] on input at bounding box center [799, 446] width 258 height 38
type input "[EMAIL_ADDRESS][DOMAIN_NAME]"
click at [806, 583] on button "Login" at bounding box center [784, 593] width 68 height 35
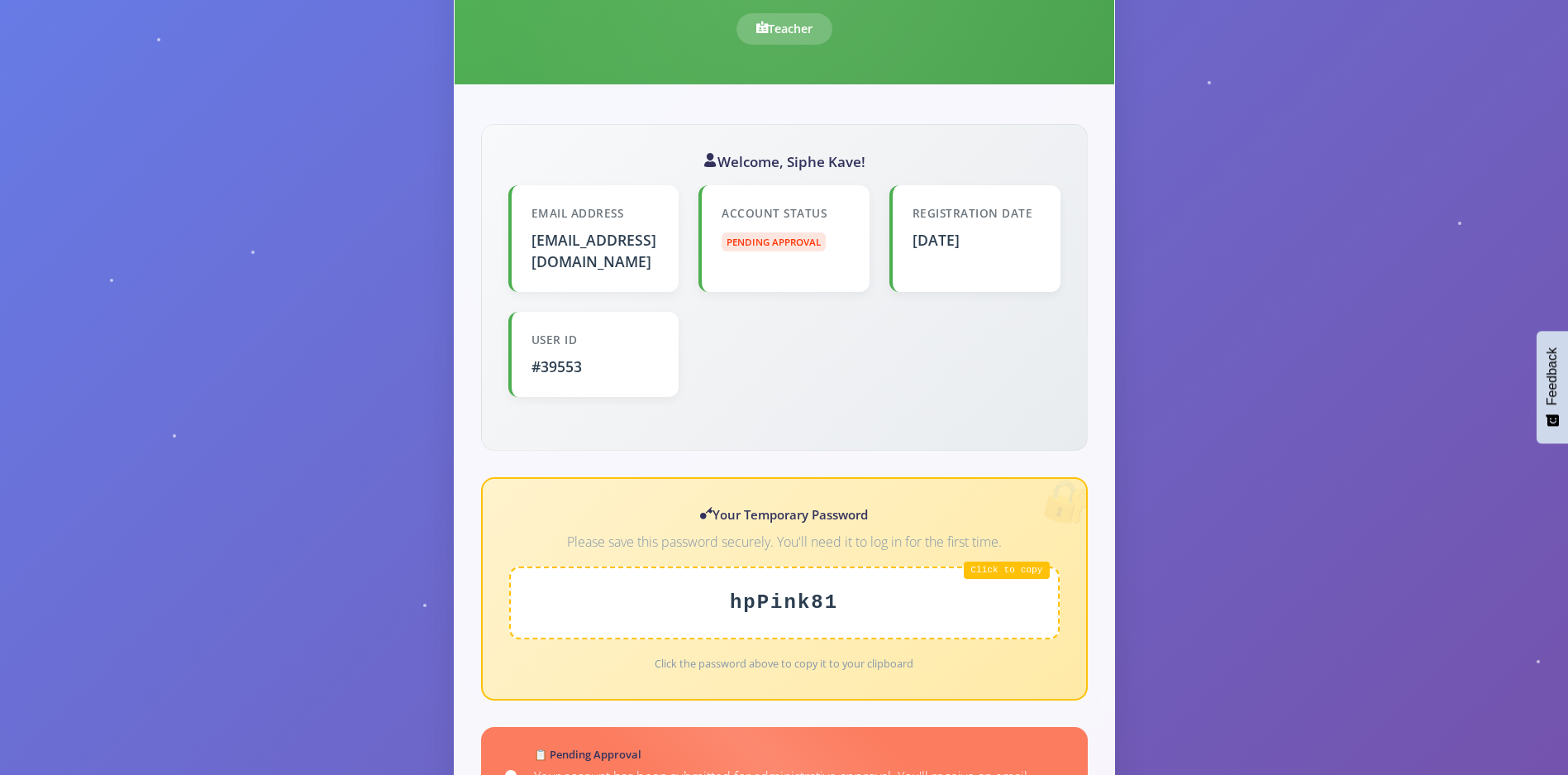
scroll to position [318, 0]
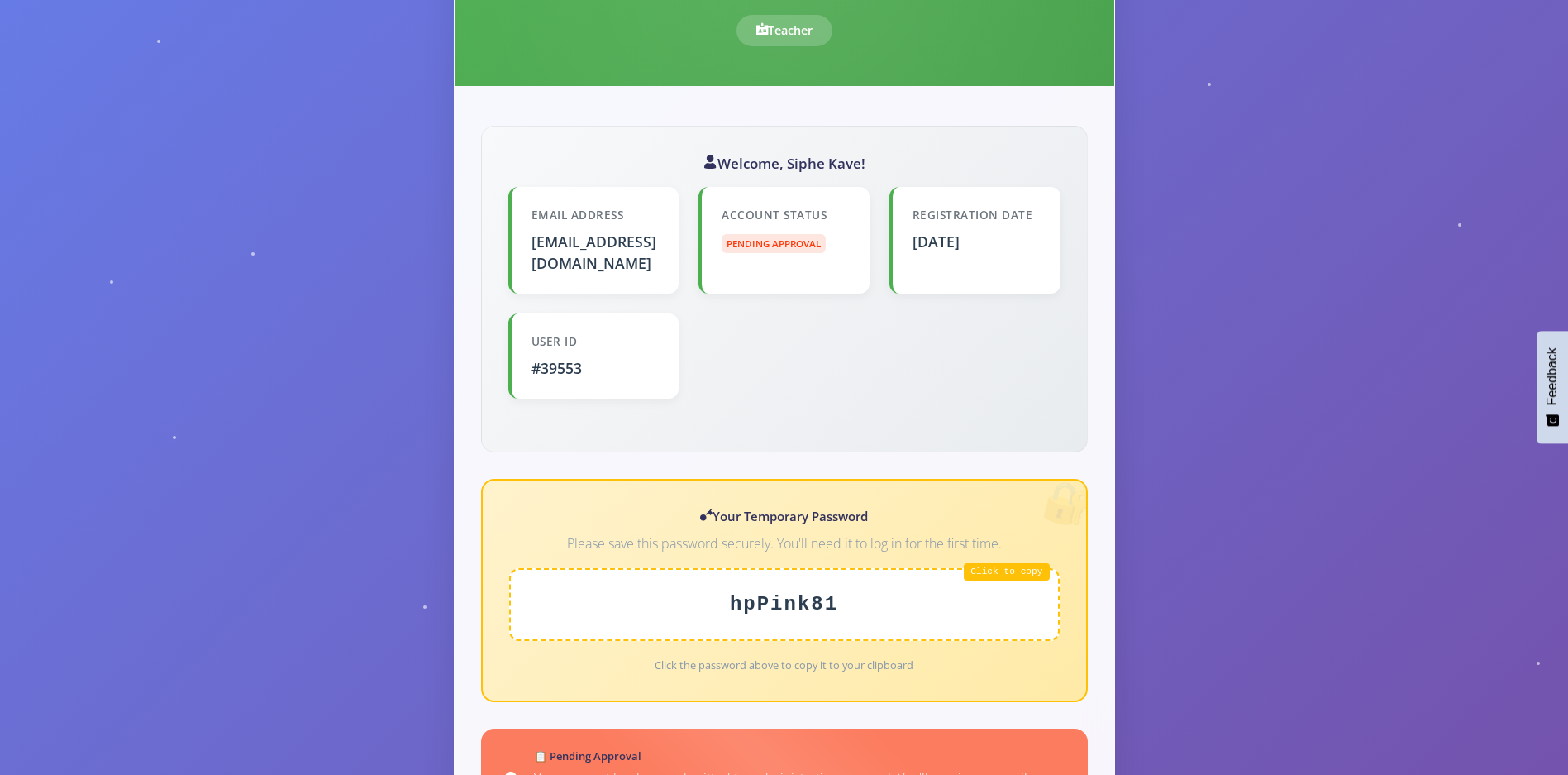
click at [992, 569] on div "hpPink81" at bounding box center [784, 605] width 551 height 73
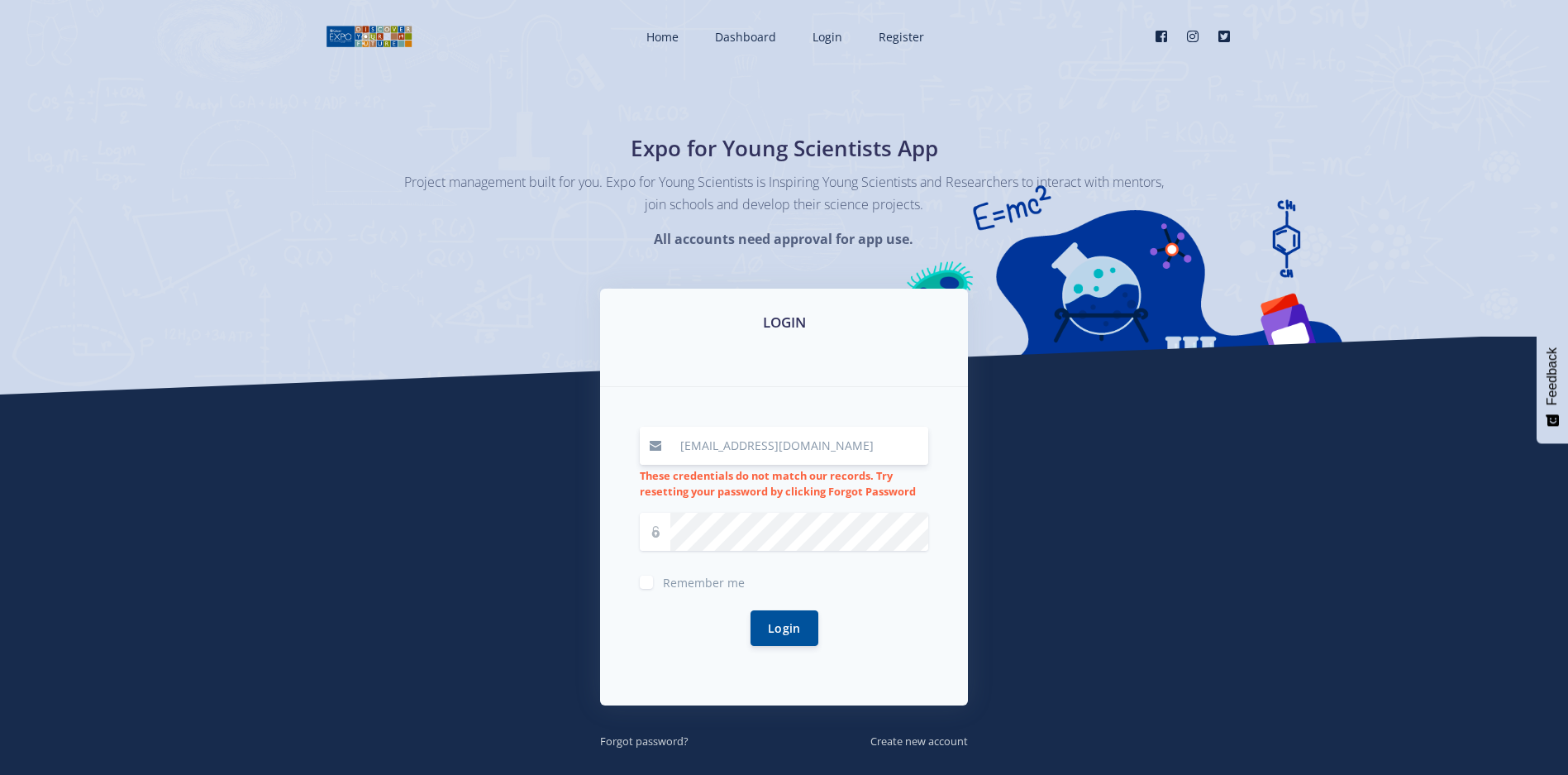
click at [644, 453] on div "[EMAIL_ADDRESS][DOMAIN_NAME]" at bounding box center [784, 446] width 289 height 38
type input "#39553"
click at [783, 624] on button "Login" at bounding box center [784, 627] width 68 height 35
drag, startPoint x: 751, startPoint y: 451, endPoint x: 632, endPoint y: 453, distance: 119.0
click at [632, 453] on div "#39553 This email address is not registered. Try creating a new account Remembe…" at bounding box center [784, 546] width 368 height 319
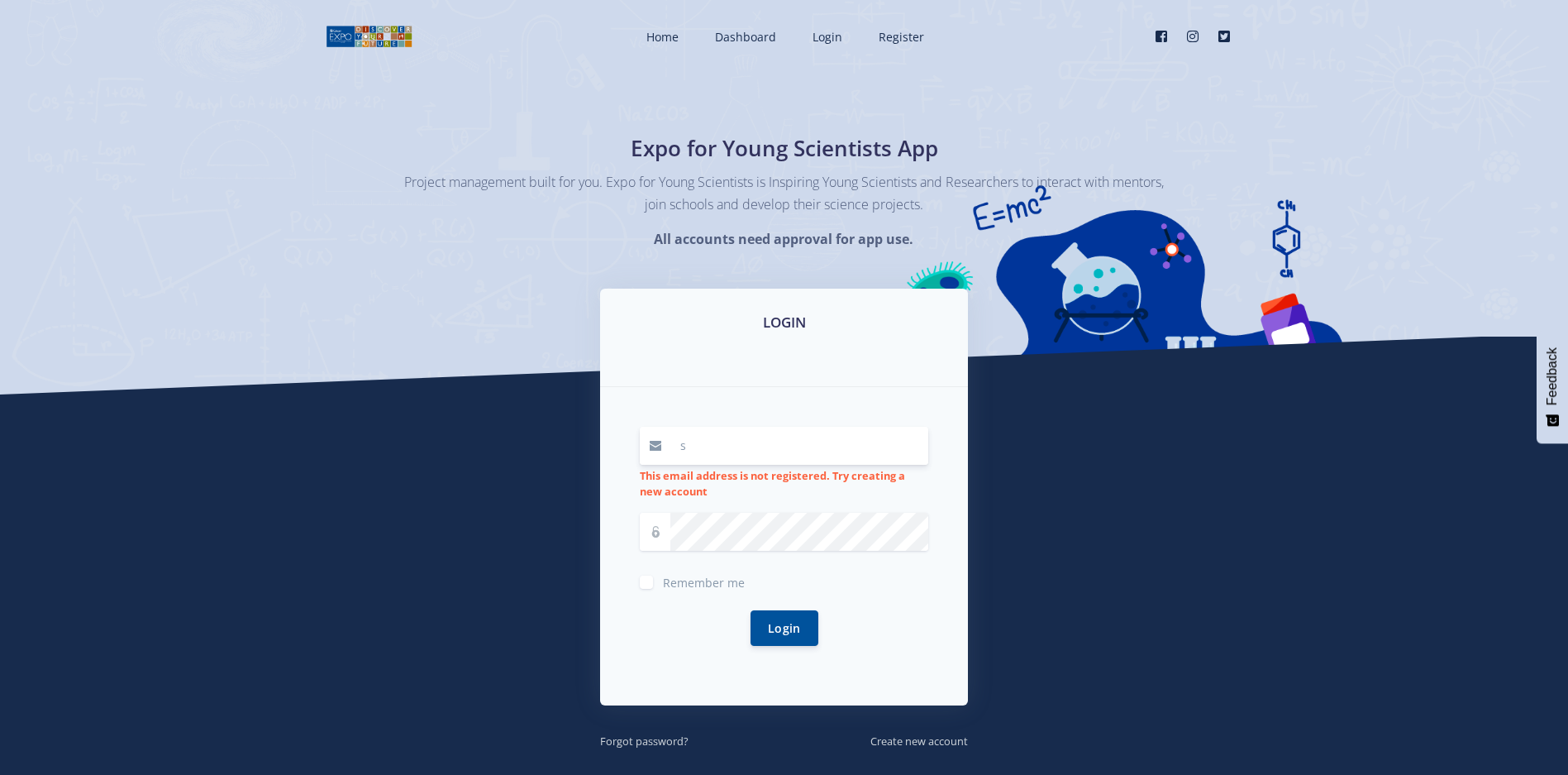
type input "[EMAIL_ADDRESS][DOMAIN_NAME]"
click at [761, 506] on form "[EMAIL_ADDRESS][DOMAIN_NAME] This email address is not registered. Try creating…" at bounding box center [784, 546] width 289 height 239
drag, startPoint x: 786, startPoint y: 646, endPoint x: 789, endPoint y: 630, distance: 16.3
click at [787, 636] on div "Login" at bounding box center [784, 628] width 289 height 75
click at [789, 630] on button "Login" at bounding box center [784, 627] width 68 height 35
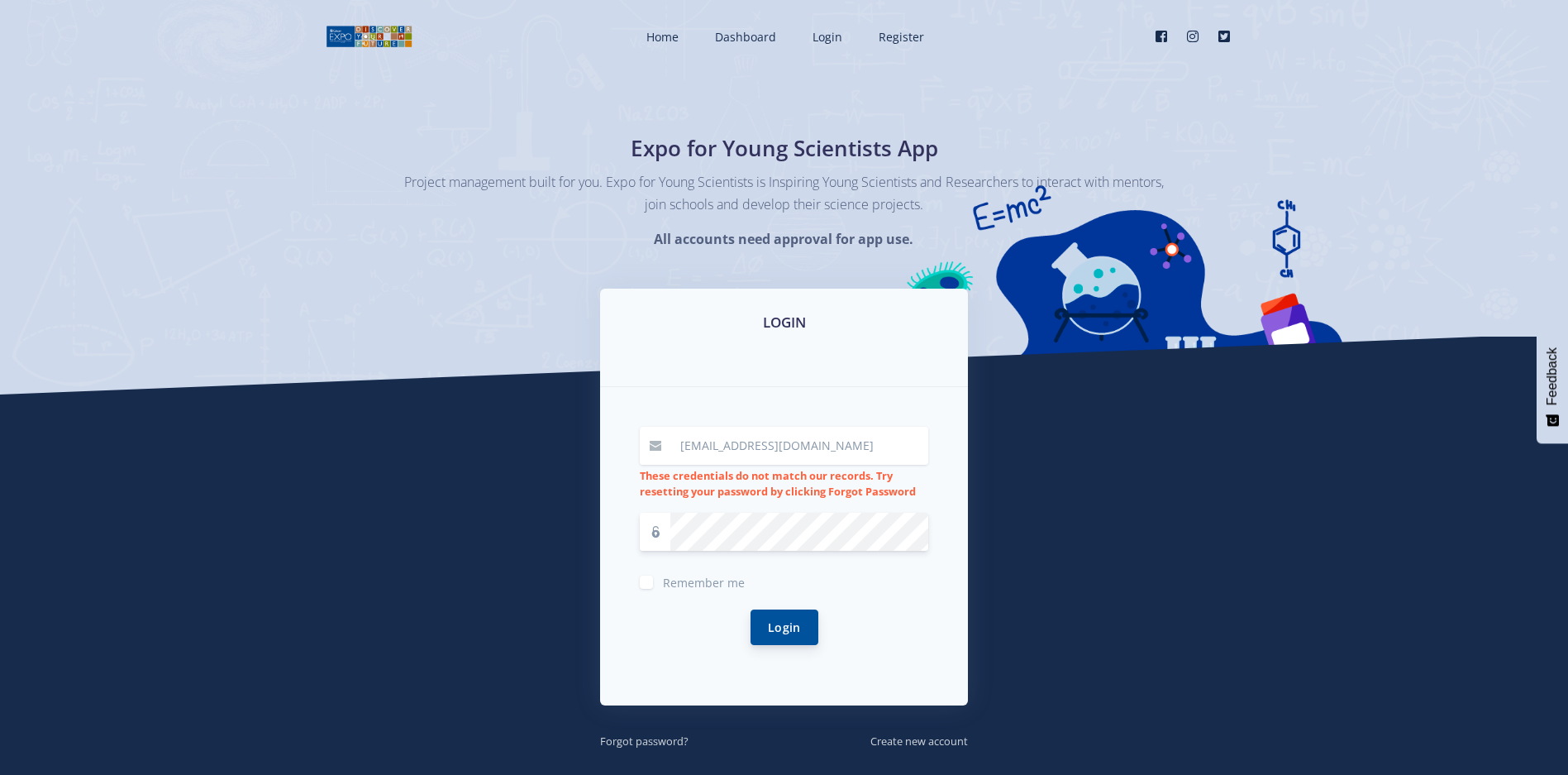
click at [795, 630] on button "Login" at bounding box center [784, 627] width 68 height 35
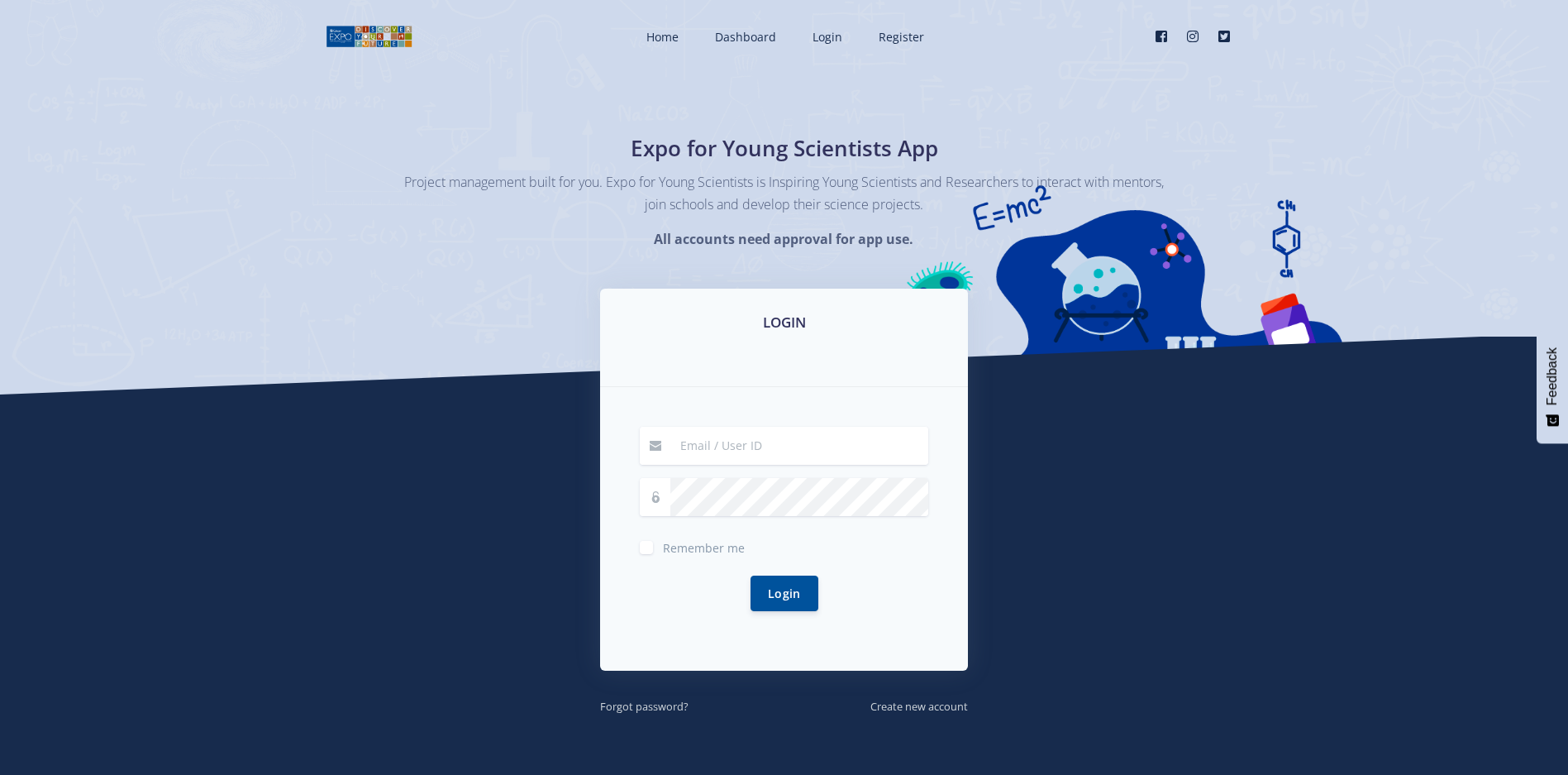
click at [769, 438] on input at bounding box center [799, 446] width 258 height 38
type input "[EMAIL_ADDRESS][DOMAIN_NAME]"
click at [777, 518] on form "[EMAIL_ADDRESS][DOMAIN_NAME] Remember me Login" at bounding box center [784, 529] width 289 height 205
click at [778, 589] on button "Login" at bounding box center [784, 593] width 68 height 35
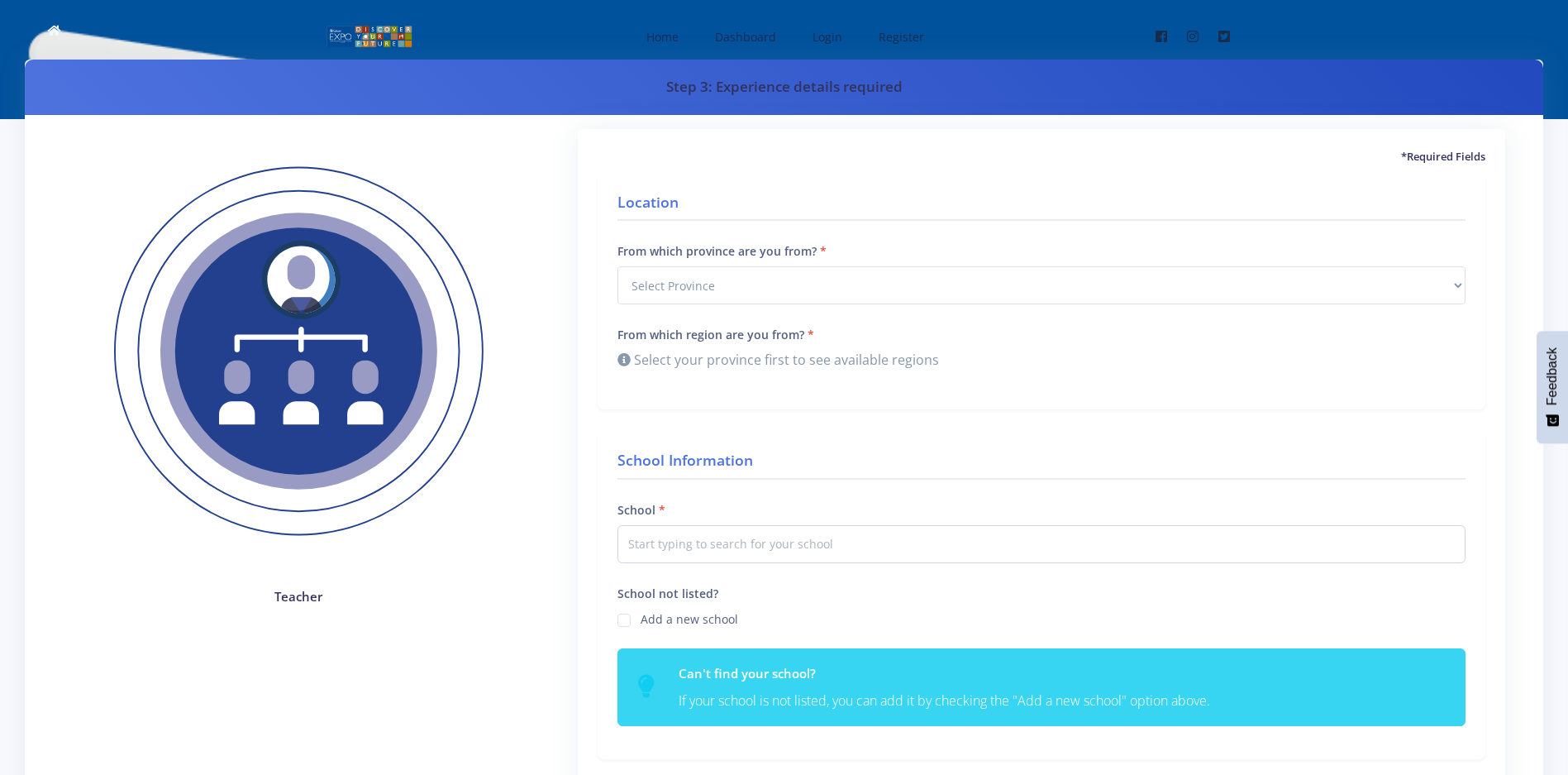
scroll to position [705, 0]
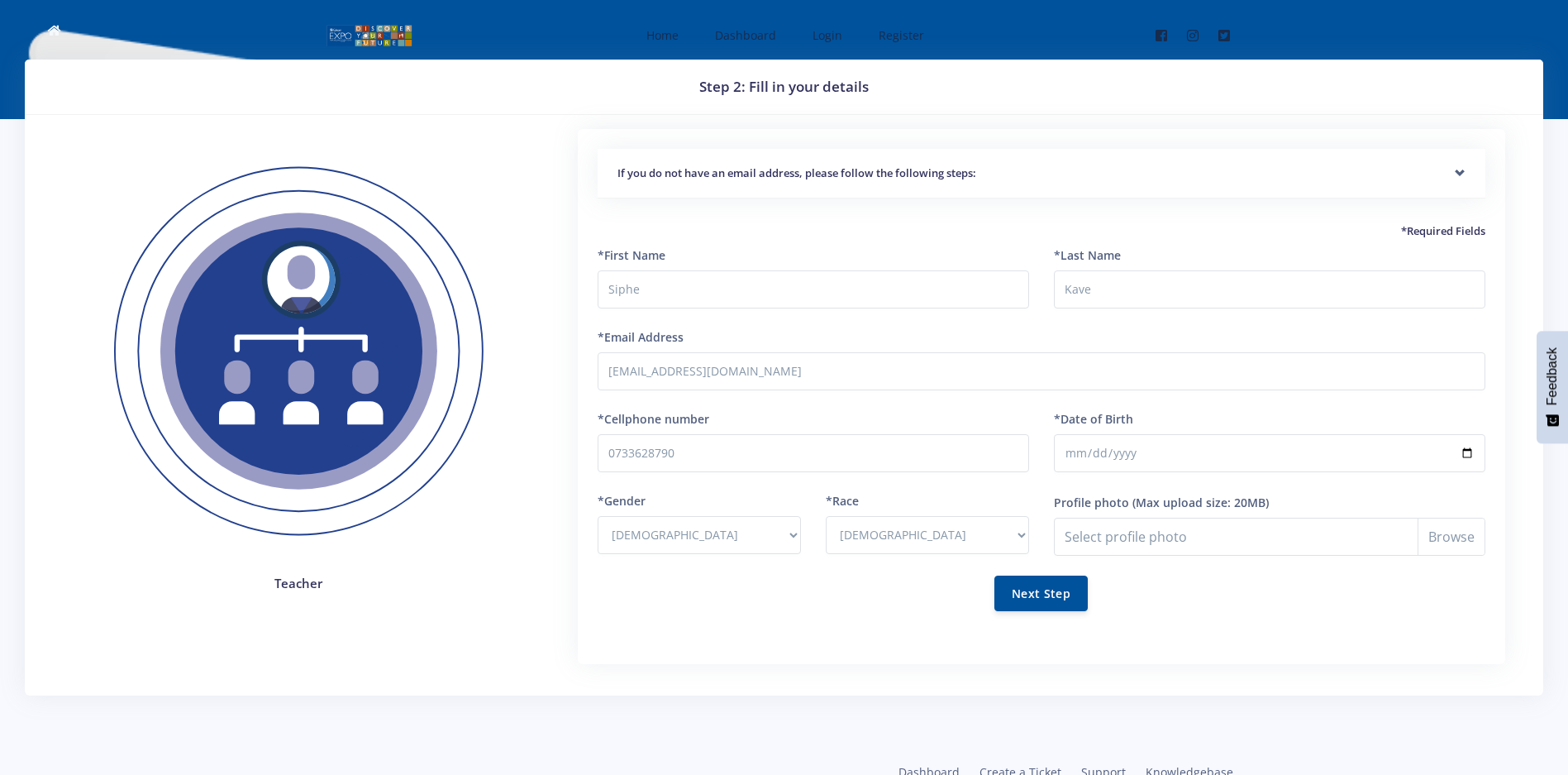
select select "M"
select select "[DEMOGRAPHIC_DATA]"
